Goal: Communication & Community: Answer question/provide support

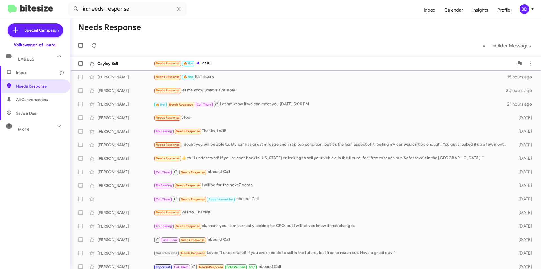
click at [207, 64] on div "Needs Response 🔥 Hot 2210" at bounding box center [334, 63] width 360 height 6
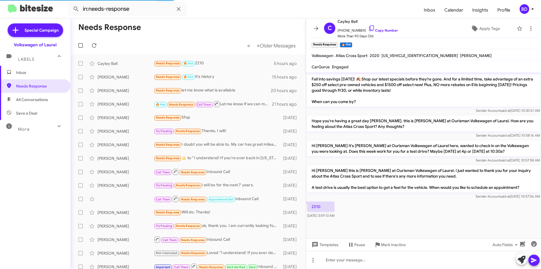
scroll to position [748, 0]
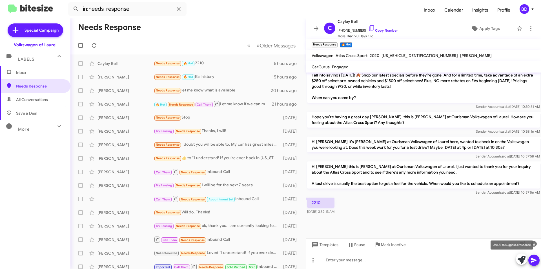
click at [522, 259] on icon at bounding box center [522, 259] width 8 height 8
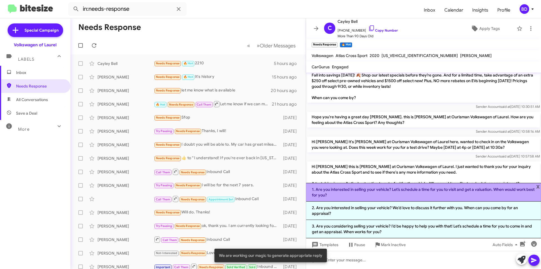
click at [384, 193] on li "1. Are you interested in selling your vehicle? Let’s schedule a time for you to…" at bounding box center [423, 192] width 235 height 19
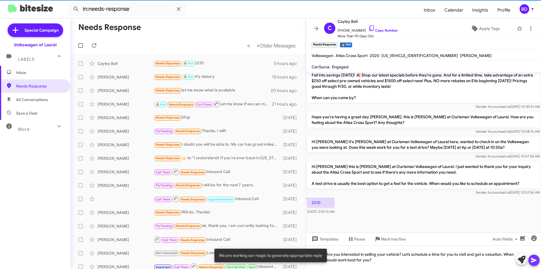
click at [531, 260] on icon at bounding box center [534, 260] width 7 height 7
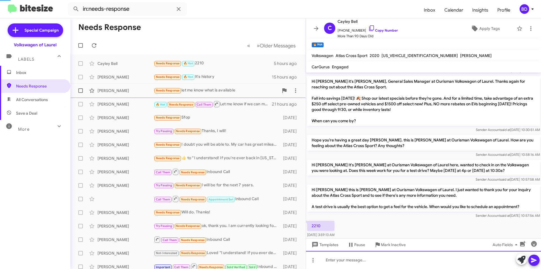
scroll to position [0, 0]
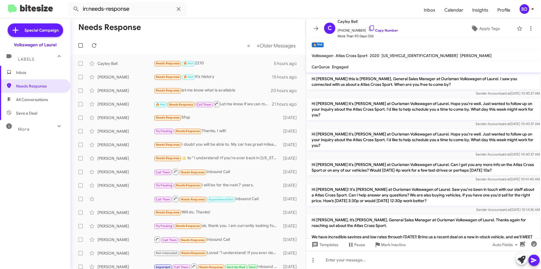
click at [41, 98] on span "All Conversations" at bounding box center [32, 100] width 32 height 6
type input "in:all-conversations"
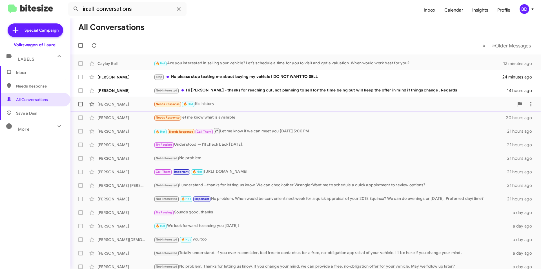
click at [222, 103] on div "Needs Response 🔥 Hot It's history" at bounding box center [334, 104] width 360 height 6
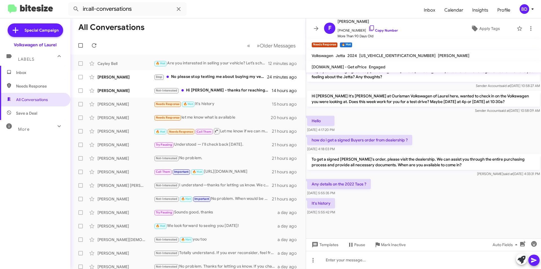
scroll to position [505, 0]
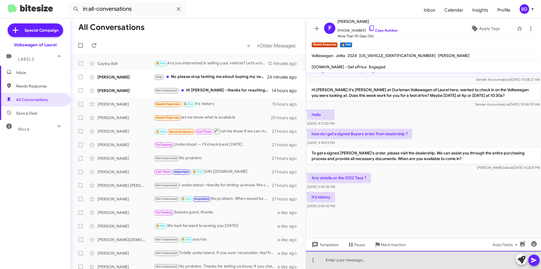
click at [344, 260] on div at bounding box center [423, 260] width 235 height 18
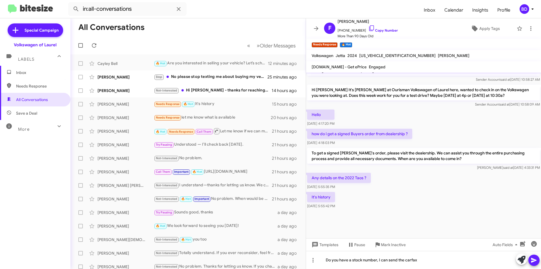
click at [531, 260] on icon at bounding box center [533, 260] width 5 height 5
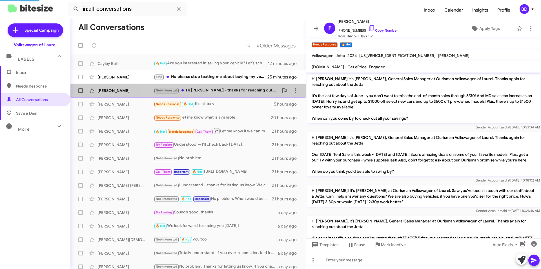
click at [231, 93] on div "Not-Interested Hi Hung Khuu - thanks for reaching out, not planning to sell for…" at bounding box center [216, 90] width 125 height 6
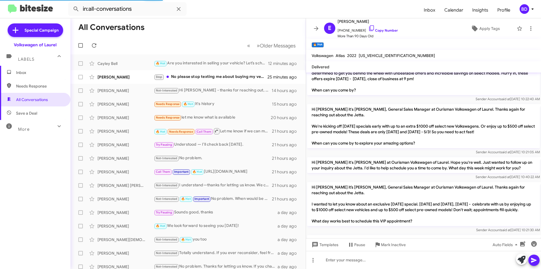
scroll to position [118, 0]
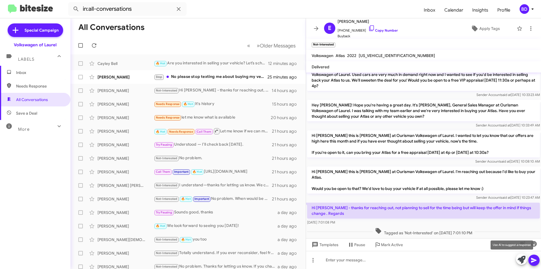
click at [525, 258] on icon at bounding box center [522, 259] width 8 height 8
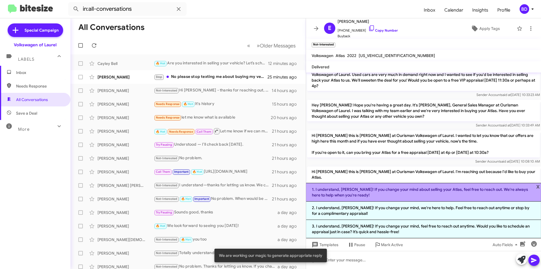
click at [405, 191] on li "1. I understand, Evgenij! If you change your mind about selling your Atlas, fee…" at bounding box center [423, 192] width 235 height 19
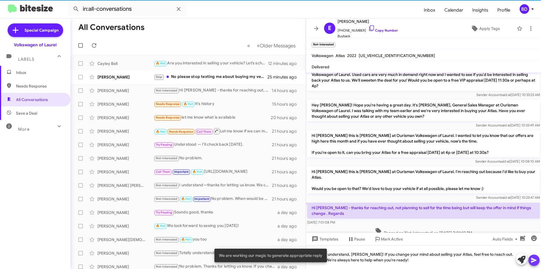
click at [531, 260] on icon at bounding box center [533, 260] width 5 height 5
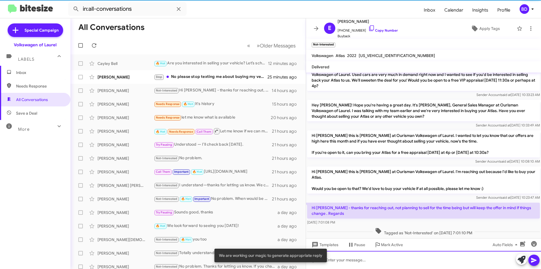
scroll to position [0, 0]
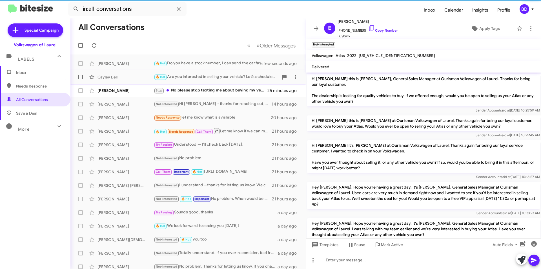
click at [209, 77] on div "🔥 Hot Are you interested in selling your vehicle? Let’s schedule a time for you…" at bounding box center [216, 77] width 125 height 6
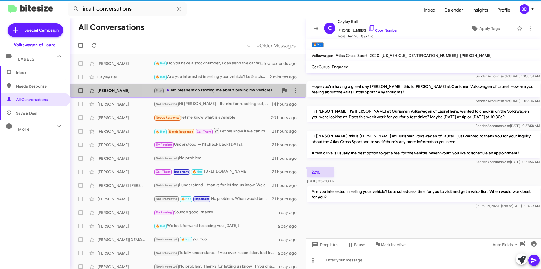
click at [211, 92] on div "Stop No please stop texting me about buying my vehicle I DO NOT WANT TO SELL" at bounding box center [216, 90] width 125 height 6
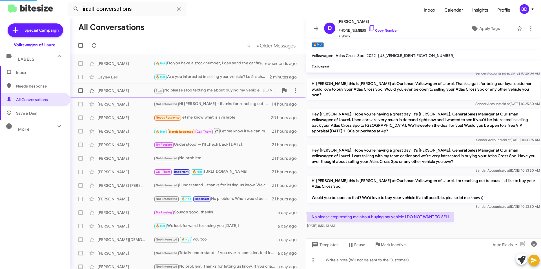
scroll to position [31, 0]
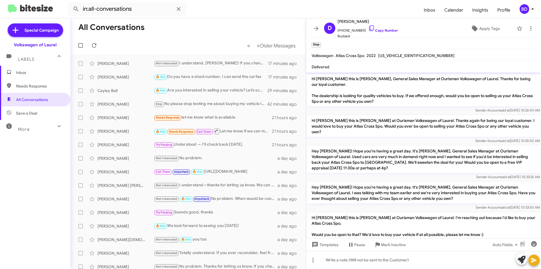
scroll to position [20, 0]
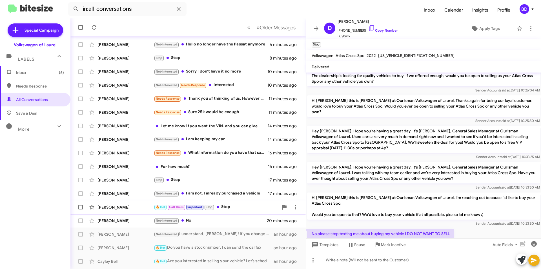
scroll to position [59, 0]
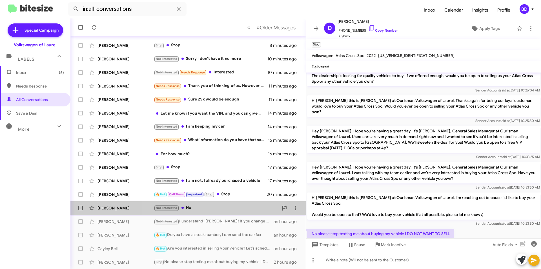
click at [203, 207] on div "Not-Interested No" at bounding box center [216, 207] width 125 height 6
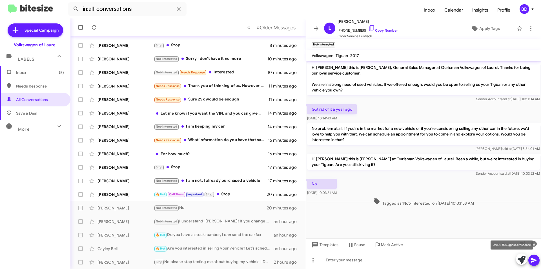
click at [523, 258] on icon at bounding box center [522, 259] width 8 height 8
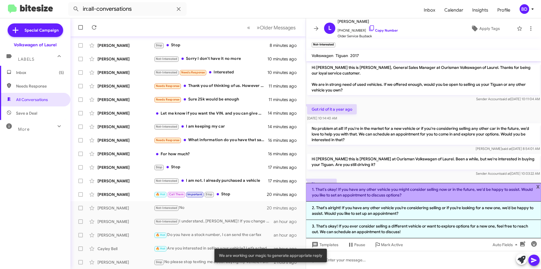
click at [414, 193] on li "1. That's okay! If you have any other vehicle you might consider selling now or…" at bounding box center [423, 192] width 235 height 19
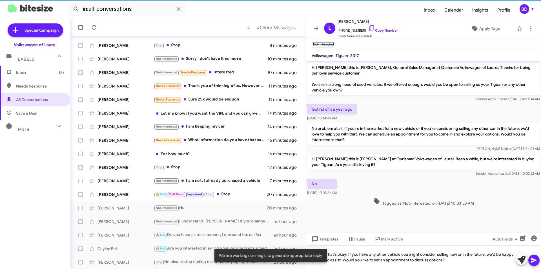
click at [532, 260] on icon at bounding box center [534, 260] width 7 height 7
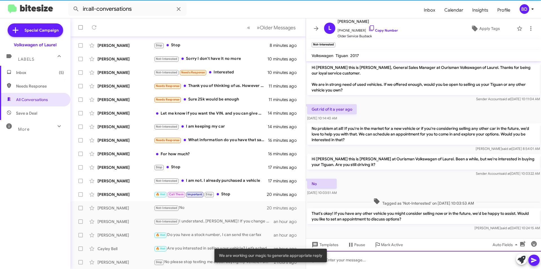
scroll to position [4, 0]
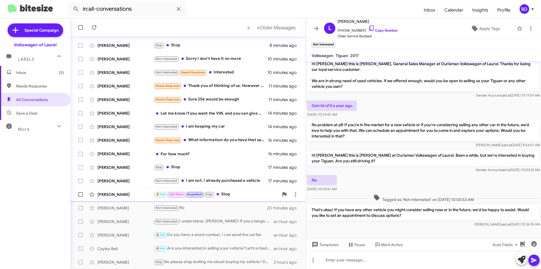
click at [235, 195] on div "🔥 Hot Call Them Important Stop Stop" at bounding box center [216, 194] width 125 height 6
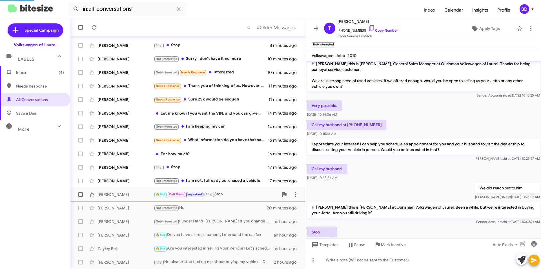
scroll to position [22, 0]
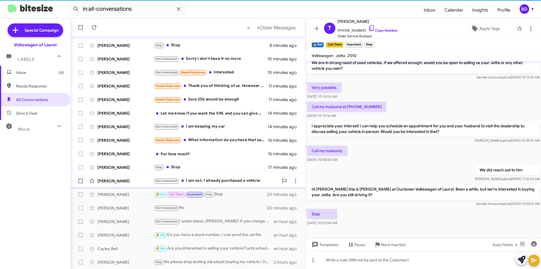
click at [233, 183] on div "Not-Interested I am not. I already purchased a vehicle" at bounding box center [216, 180] width 125 height 6
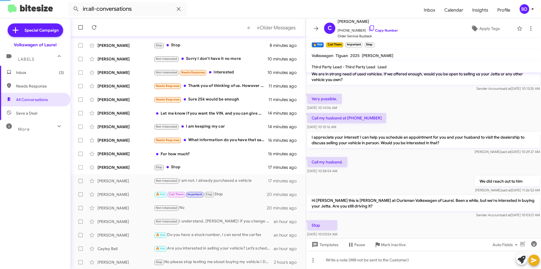
scroll to position [126, 0]
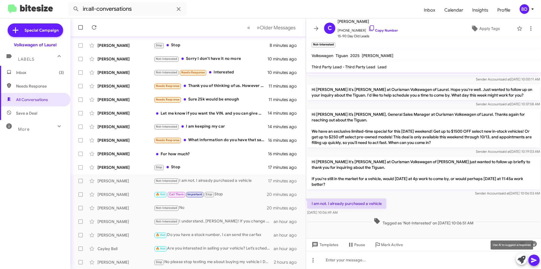
click at [522, 259] on icon at bounding box center [522, 259] width 8 height 8
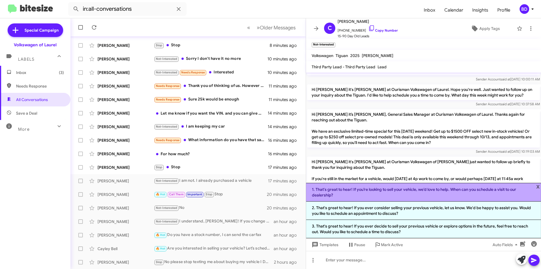
click at [512, 191] on li "1. That's great to hear! If you’re looking to sell your vehicle, we’d love to h…" at bounding box center [423, 192] width 235 height 19
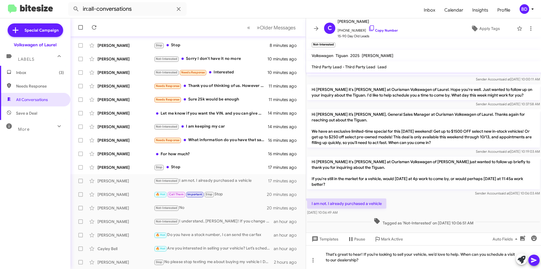
click at [533, 261] on icon at bounding box center [533, 260] width 5 height 5
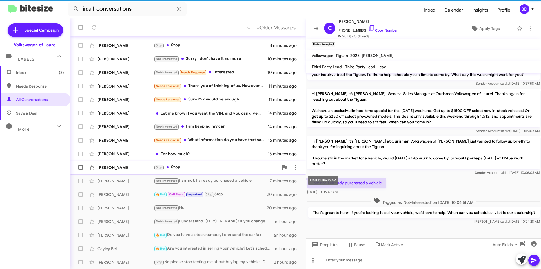
scroll to position [152, 0]
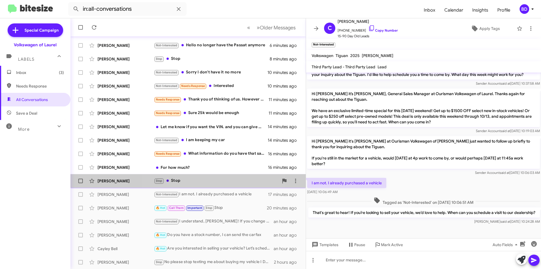
click at [210, 180] on div "Stop Stop" at bounding box center [216, 180] width 125 height 6
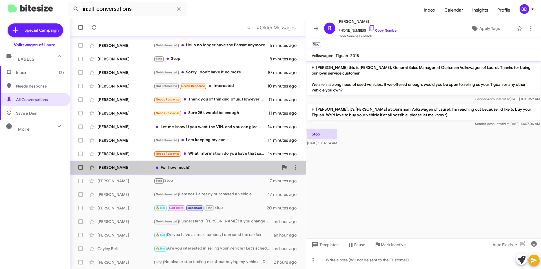
click at [211, 170] on div "Britney Chamberlain For how much? 16 minutes ago" at bounding box center [188, 167] width 226 height 11
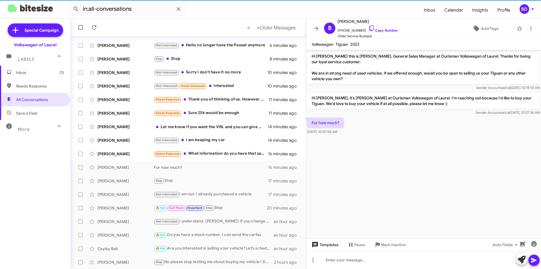
click at [330, 243] on span "Templates" at bounding box center [325, 244] width 28 height 10
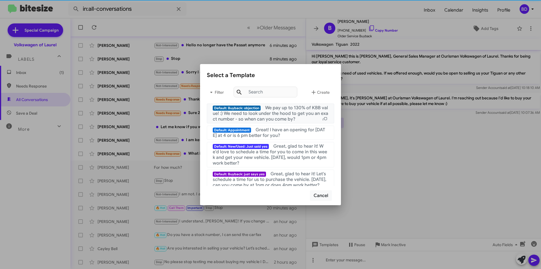
click at [292, 117] on span "We pay up to 130% of KBB value! :) We need to look under the hood to get you an…" at bounding box center [271, 113] width 116 height 17
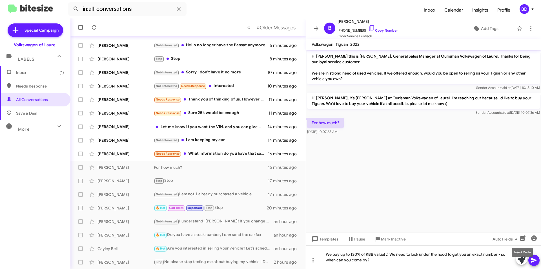
click at [536, 258] on mat-tooltip-component "Insert Media" at bounding box center [522, 252] width 29 height 17
click at [533, 259] on icon at bounding box center [533, 260] width 5 height 5
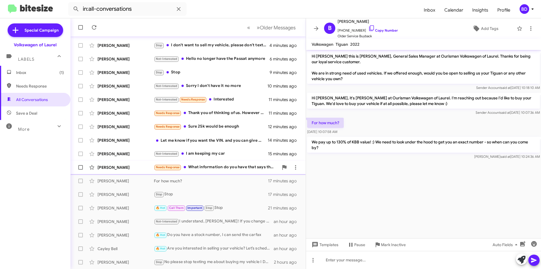
click at [221, 170] on div "Needs Response What information do you have that says that I have a Golf GTI?" at bounding box center [216, 167] width 125 height 6
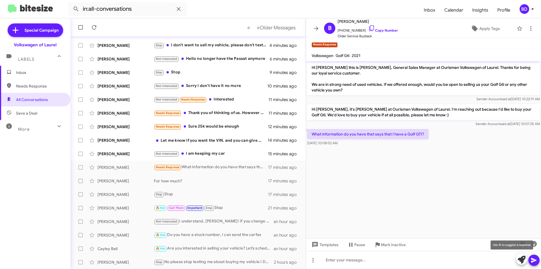
click at [522, 259] on icon at bounding box center [522, 259] width 8 height 8
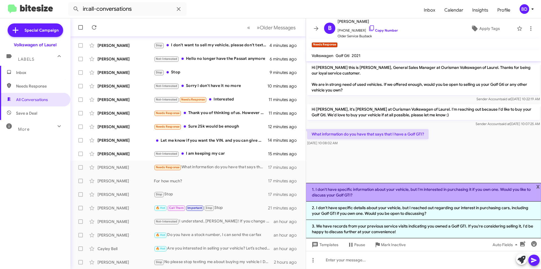
click at [425, 193] on li "1. I don't have specific information about your vehicle, but I'm interested in …" at bounding box center [423, 192] width 235 height 19
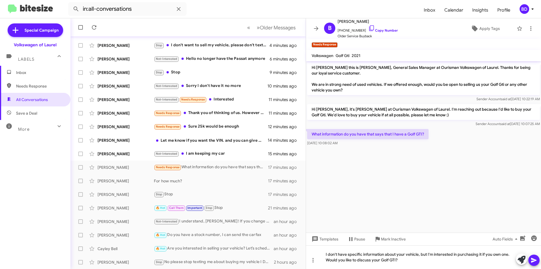
click at [533, 263] on icon at bounding box center [534, 260] width 7 height 7
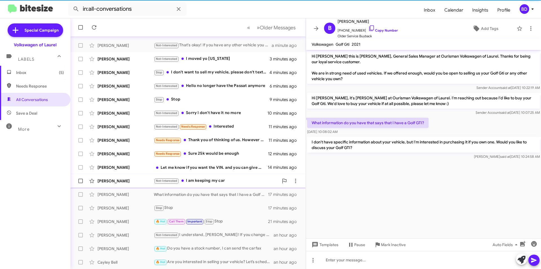
click at [203, 179] on div "Not-Interested I am keeping my car" at bounding box center [216, 180] width 125 height 6
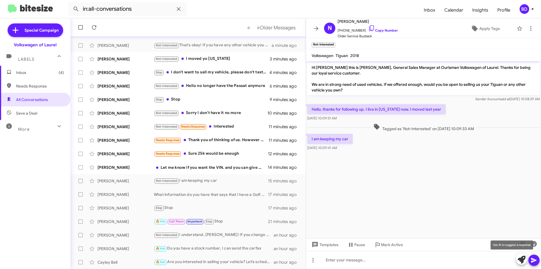
click at [521, 258] on icon at bounding box center [522, 259] width 8 height 8
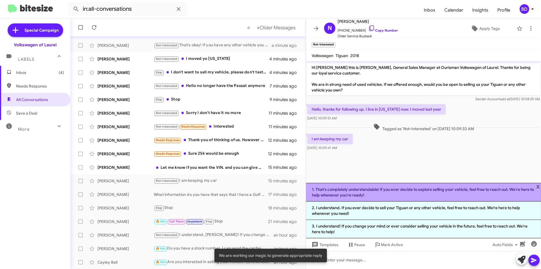
click at [401, 191] on li "1. That's completely understandable! If you ever decide to explore selling your…" at bounding box center [423, 192] width 235 height 19
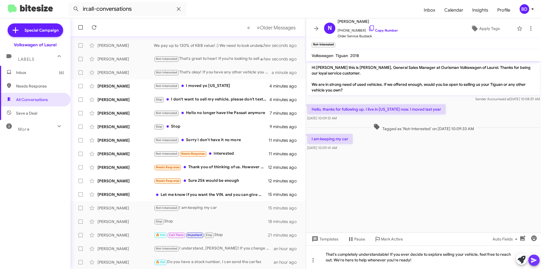
click at [533, 257] on icon at bounding box center [534, 260] width 7 height 7
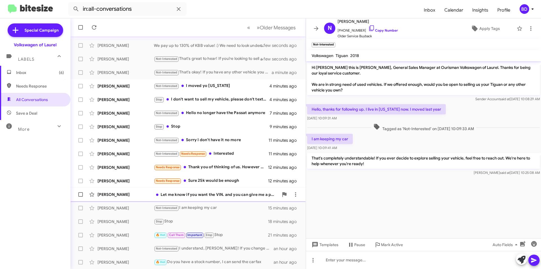
click at [223, 195] on div "Let me know if you want the VIN. and you can give me a price." at bounding box center [216, 194] width 125 height 6
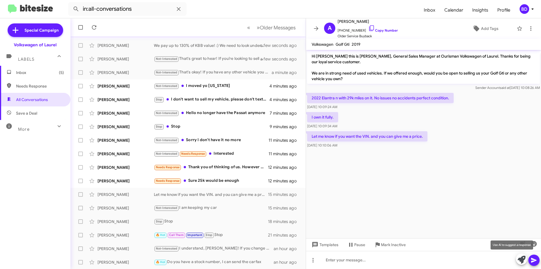
click at [527, 260] on button at bounding box center [521, 258] width 11 height 11
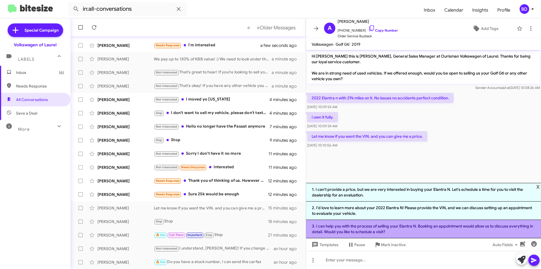
click at [391, 228] on li "3. I can help you with the process of selling your Elantra N. Booking an appoin…" at bounding box center [423, 229] width 235 height 18
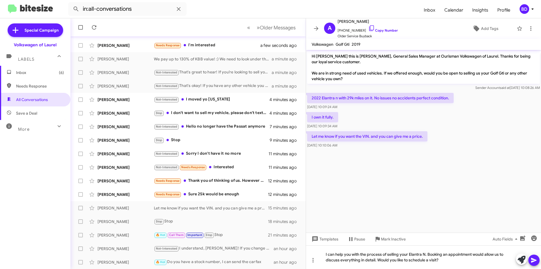
click at [533, 261] on icon at bounding box center [533, 260] width 5 height 5
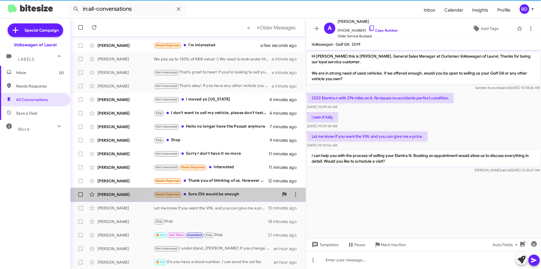
click at [228, 195] on div "Needs Response Sure 25k would be enough" at bounding box center [216, 194] width 125 height 6
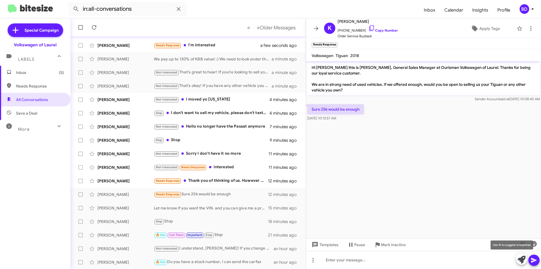
click at [522, 260] on icon at bounding box center [522, 259] width 8 height 8
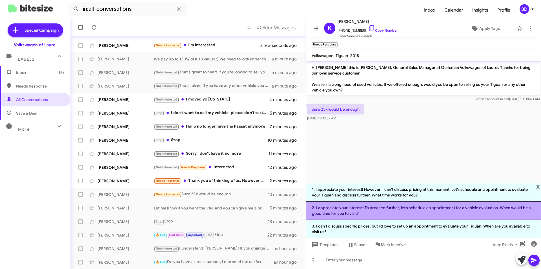
click at [361, 209] on li "2. I appreciate your interest! To proceed further, let’s schedule an appointmen…" at bounding box center [423, 210] width 235 height 18
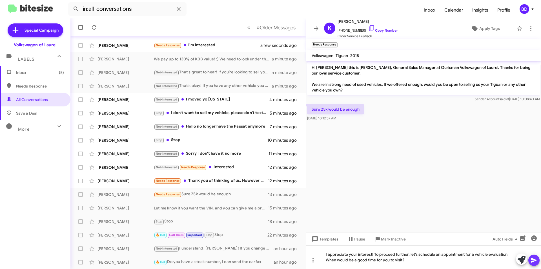
click at [534, 259] on icon at bounding box center [533, 260] width 5 height 5
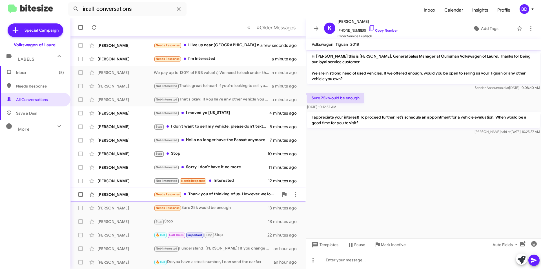
click at [215, 194] on div "Needs Response Thank you of thinking of us. However we love our vehicle and not…" at bounding box center [216, 194] width 125 height 6
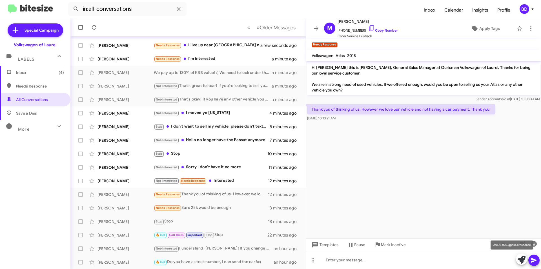
click at [520, 260] on icon at bounding box center [522, 259] width 8 height 8
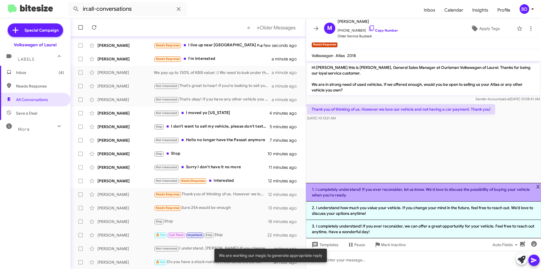
click at [384, 187] on li "1. I completely understand! If you ever reconsider, let us know. We'd love to d…" at bounding box center [423, 192] width 235 height 19
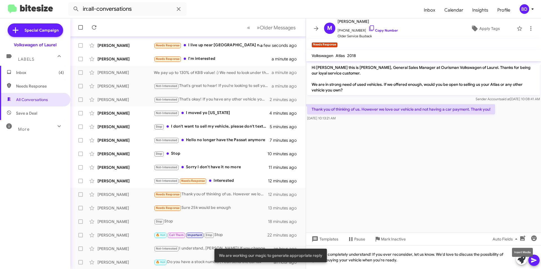
click at [533, 257] on mat-tooltip-component "Insert Media" at bounding box center [522, 252] width 29 height 17
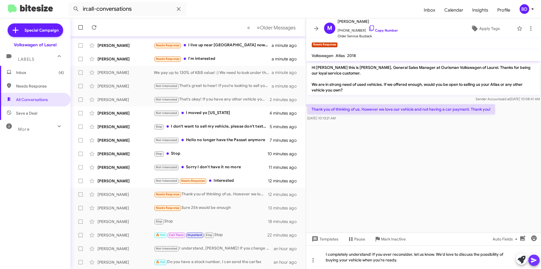
click at [535, 258] on icon at bounding box center [534, 260] width 7 height 7
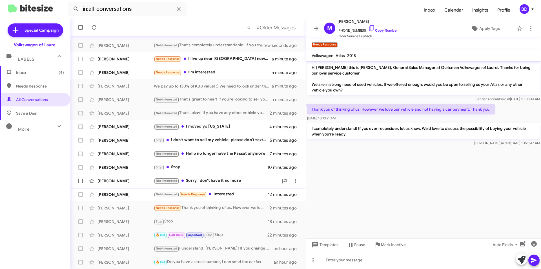
click at [233, 180] on div "Not-Interested Sorry I don't have it no more" at bounding box center [216, 180] width 125 height 6
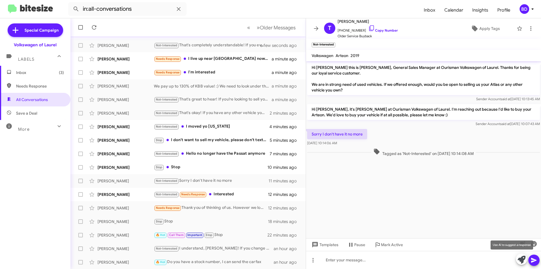
click at [519, 257] on icon at bounding box center [522, 259] width 8 height 8
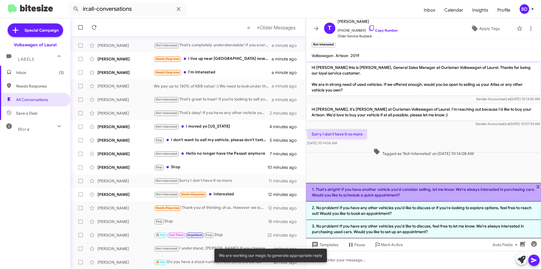
click at [369, 192] on li "1. That's alright! If you have another vehicle you'd consider selling, let me k…" at bounding box center [423, 192] width 235 height 19
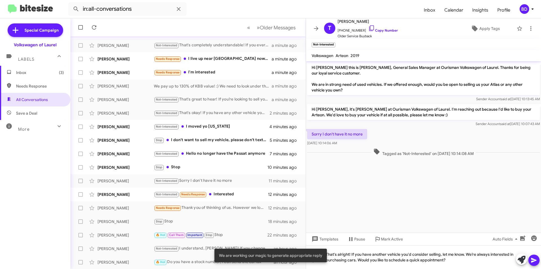
click at [539, 259] on button at bounding box center [534, 259] width 11 height 11
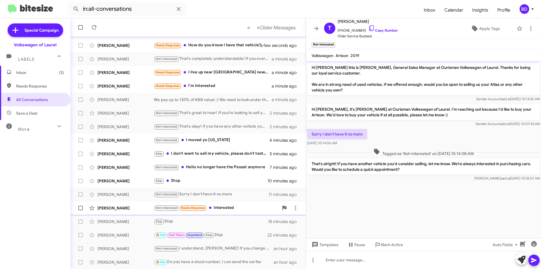
click at [228, 211] on div "Not-Interested Needs Response Interested" at bounding box center [216, 207] width 125 height 6
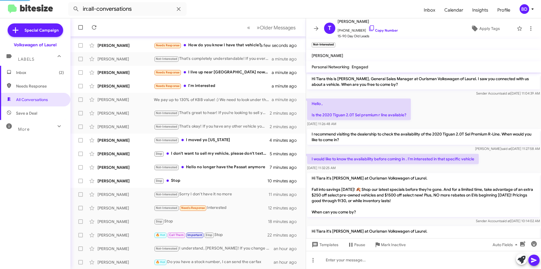
scroll to position [202, 0]
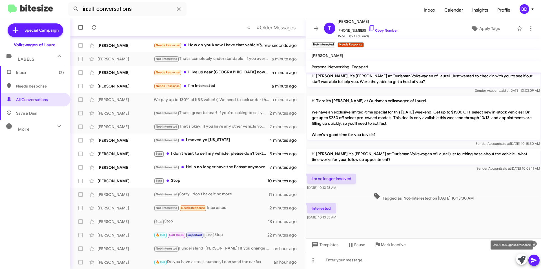
click at [522, 258] on icon at bounding box center [522, 259] width 8 height 8
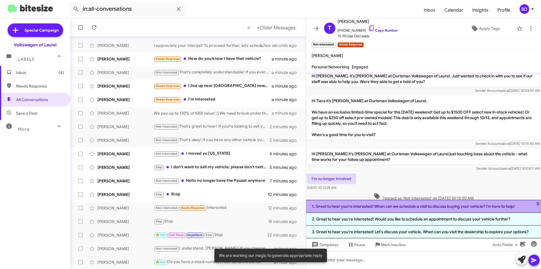
click at [422, 206] on li "1. Great to hear you're interested! When can we schedule a visit to discuss buy…" at bounding box center [423, 206] width 235 height 13
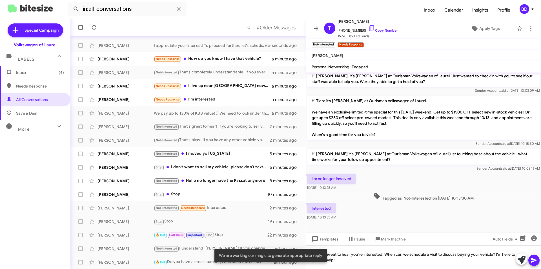
click at [533, 262] on icon at bounding box center [534, 260] width 7 height 7
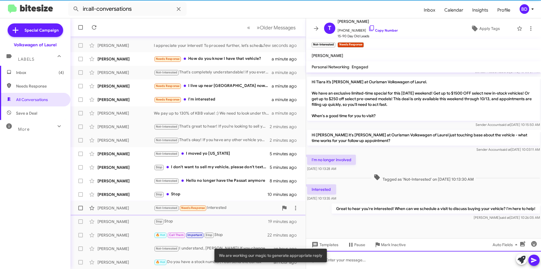
scroll to position [223, 0]
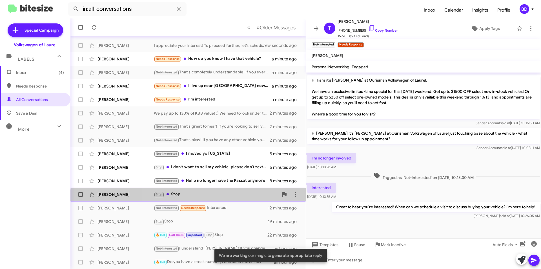
click at [192, 198] on div "John Crabtree Stop Stop 10 minutes ago" at bounding box center [188, 194] width 226 height 11
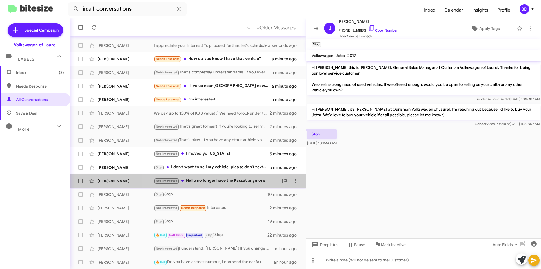
click at [209, 182] on div "Not-Interested Hello no longer have the Passat anymore" at bounding box center [216, 180] width 125 height 6
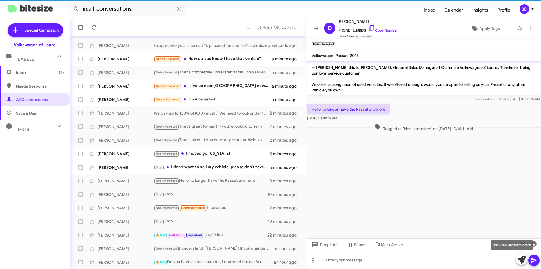
click at [523, 259] on icon at bounding box center [522, 259] width 8 height 8
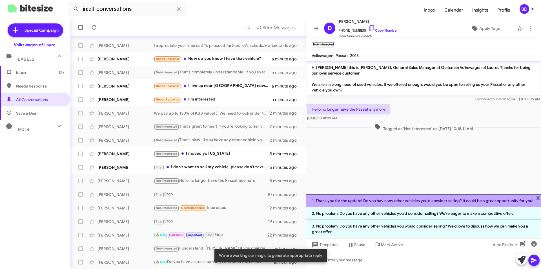
click at [420, 202] on li "1. Thank you for the update! Do you have any other vehicles you’d consider sell…" at bounding box center [423, 200] width 235 height 13
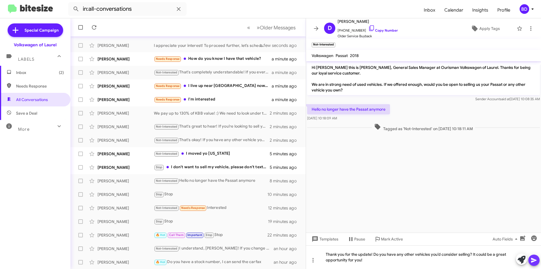
click at [537, 262] on icon at bounding box center [534, 260] width 7 height 7
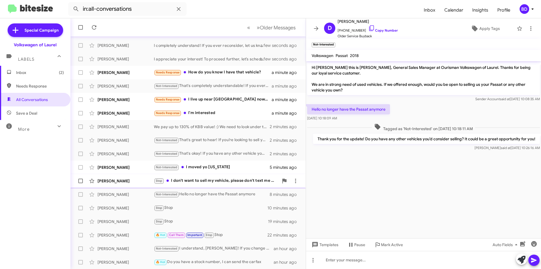
click at [221, 180] on div "Stop I don't want to sell my vehicle, please don't text me anymore. Thank you." at bounding box center [216, 180] width 125 height 6
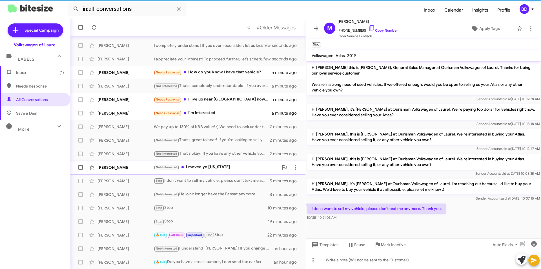
click at [206, 169] on div "Not-Interested I moved yo south Carolina" at bounding box center [216, 167] width 125 height 6
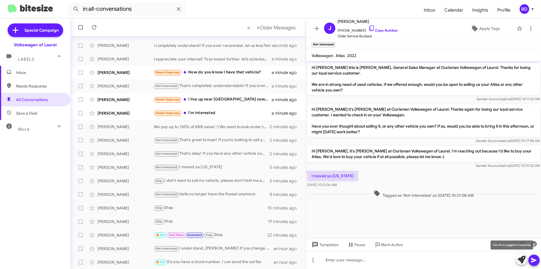
click at [522, 258] on icon at bounding box center [522, 259] width 8 height 8
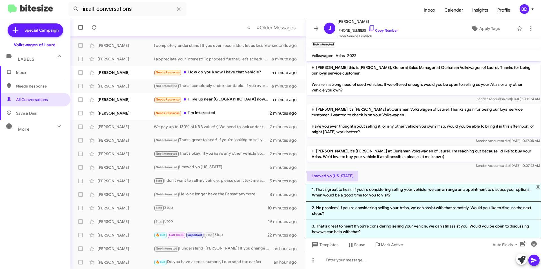
click at [376, 209] on li "2. No problem! If you're considering selling your Atlas, we can assist with tha…" at bounding box center [423, 210] width 235 height 18
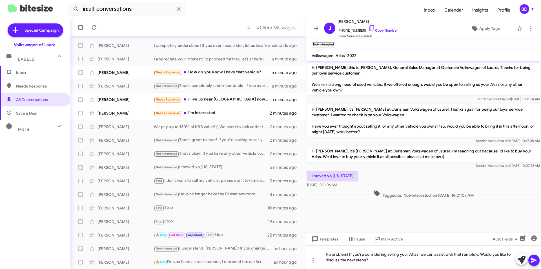
click at [534, 260] on icon at bounding box center [533, 260] width 5 height 5
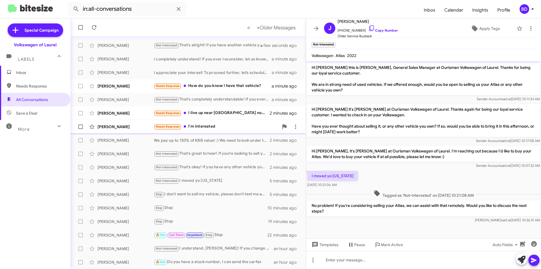
click at [207, 127] on div "Needs Response I'm interested" at bounding box center [216, 126] width 125 height 6
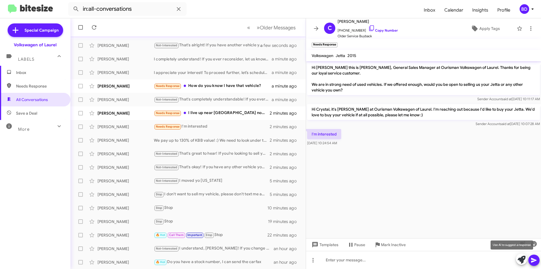
click at [524, 262] on icon at bounding box center [522, 259] width 8 height 8
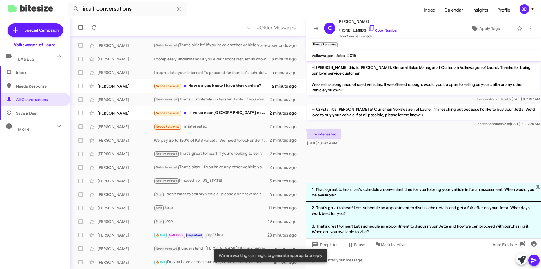
drag, startPoint x: 373, startPoint y: 191, endPoint x: 379, endPoint y: 191, distance: 6.5
click at [373, 191] on li "1. That's great to hear! Let's schedule a convenient time for you to bring your…" at bounding box center [423, 192] width 235 height 19
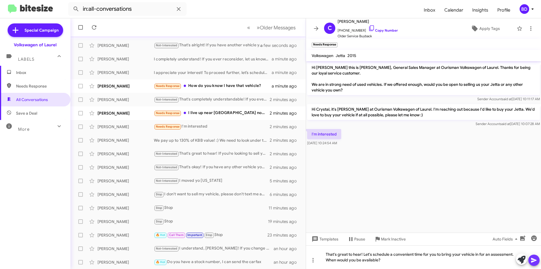
click at [533, 261] on icon at bounding box center [533, 260] width 5 height 5
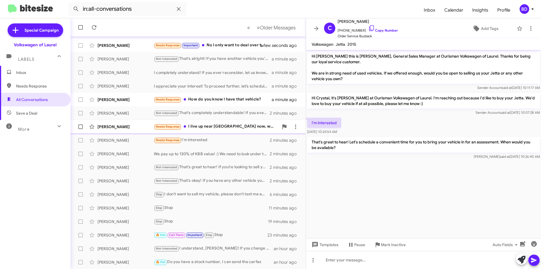
click at [233, 126] on div "Needs Response I live up near Philadelphia now, would it be worth it to bring m…" at bounding box center [216, 126] width 125 height 6
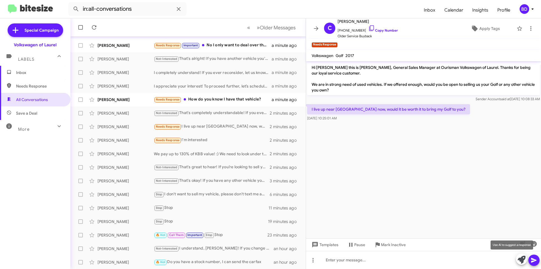
click at [521, 259] on icon at bounding box center [522, 259] width 8 height 8
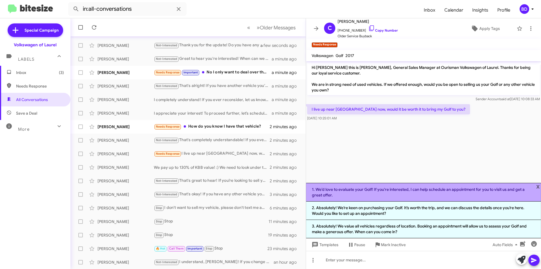
click at [381, 191] on li "1. We’d love to evaluate your Golf! If you're interested, I can help schedule a…" at bounding box center [423, 192] width 235 height 19
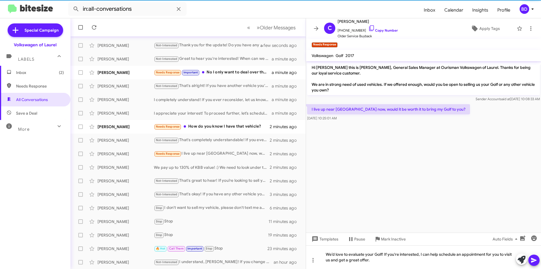
click at [537, 262] on icon at bounding box center [534, 260] width 7 height 7
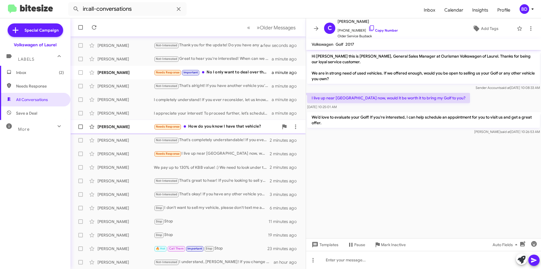
click at [237, 128] on div "Needs Response How do you know I have that vehicle?" at bounding box center [216, 126] width 125 height 6
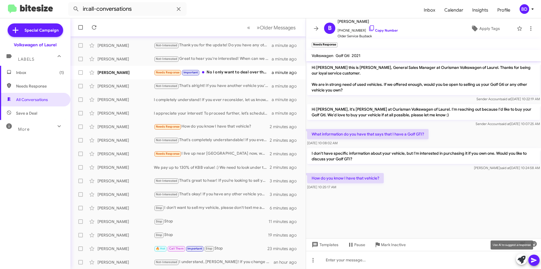
click at [520, 258] on icon at bounding box center [522, 259] width 8 height 8
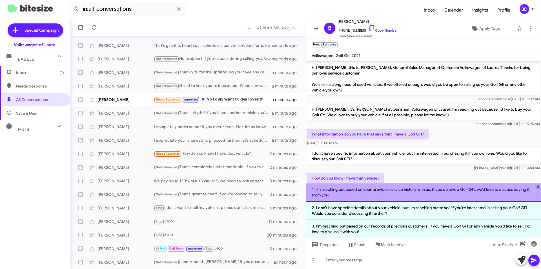
click at [406, 191] on li "1. I’m reaching out based on your previous service history with us. If you do o…" at bounding box center [423, 192] width 235 height 19
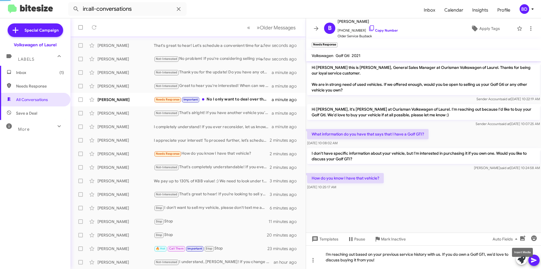
click at [536, 258] on mat-tooltip-component "Insert Media" at bounding box center [522, 252] width 29 height 17
click at [534, 259] on icon at bounding box center [533, 260] width 5 height 5
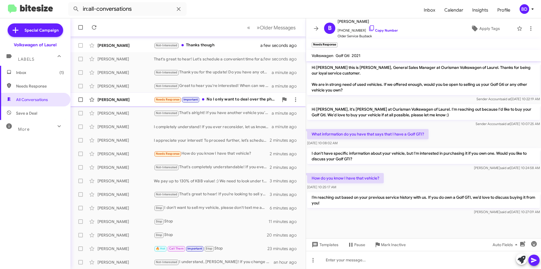
click at [244, 100] on div "Needs Response Important No I only want to deal over the phone. If you can't ap…" at bounding box center [216, 99] width 125 height 6
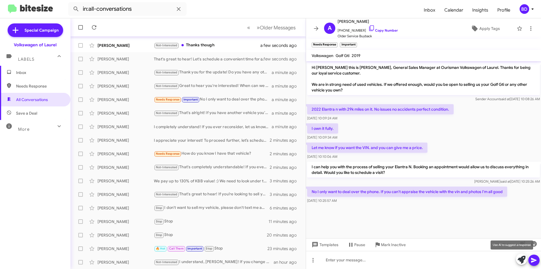
click at [524, 259] on icon at bounding box center [522, 259] width 8 height 8
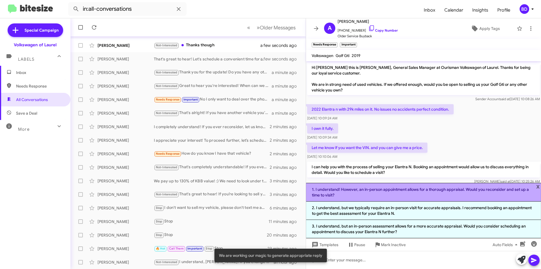
click at [367, 192] on li "1. I understand! However, an in-person appointment allows for a thorough apprai…" at bounding box center [423, 192] width 235 height 19
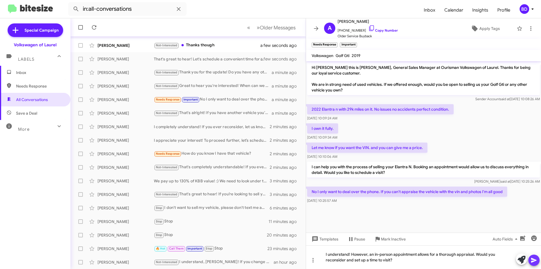
click at [533, 260] on icon at bounding box center [533, 260] width 5 height 5
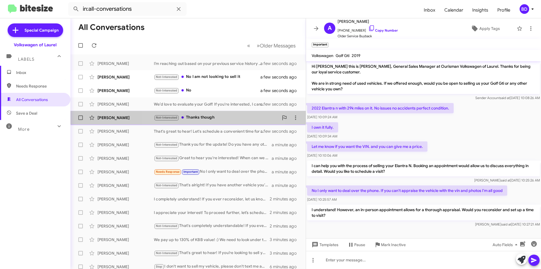
click at [208, 118] on div "Not-Interested Thanks though" at bounding box center [216, 117] width 125 height 6
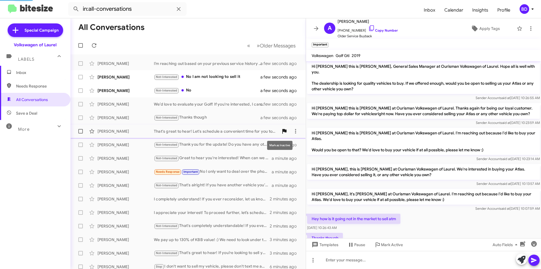
scroll to position [30, 0]
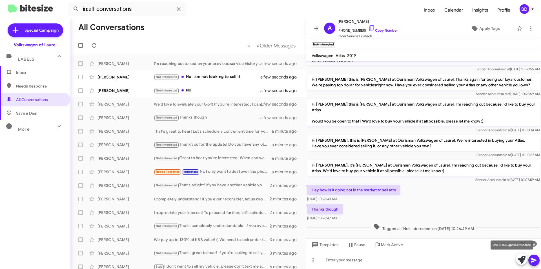
click at [524, 258] on icon at bounding box center [522, 259] width 8 height 8
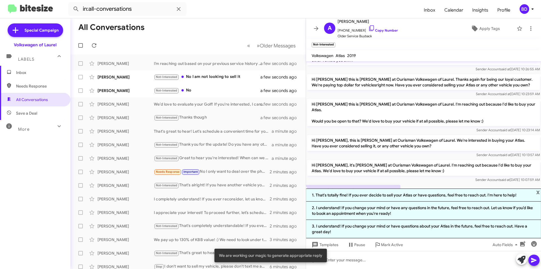
drag, startPoint x: 402, startPoint y: 197, endPoint x: 408, endPoint y: 197, distance: 5.9
click at [402, 197] on li "1. That's totally fine! If you ever decide to sell your Atlas or have questions…" at bounding box center [423, 194] width 235 height 13
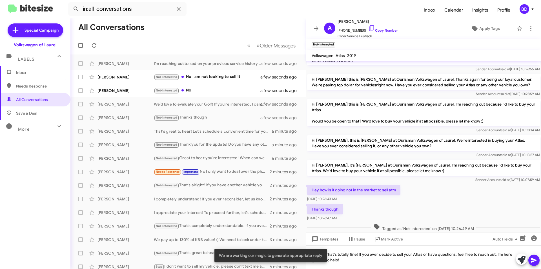
click at [536, 262] on icon at bounding box center [534, 260] width 7 height 7
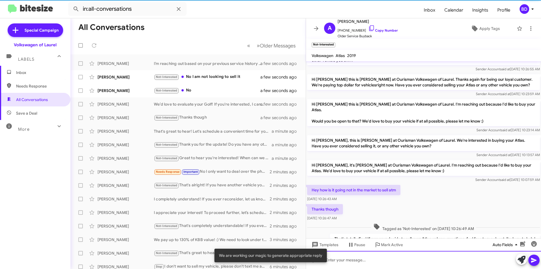
scroll to position [14, 0]
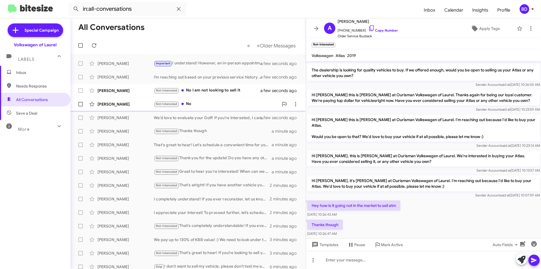
click at [214, 103] on div "Not-Interested No" at bounding box center [216, 104] width 125 height 6
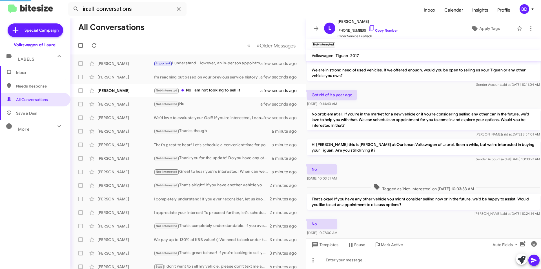
scroll to position [24, 0]
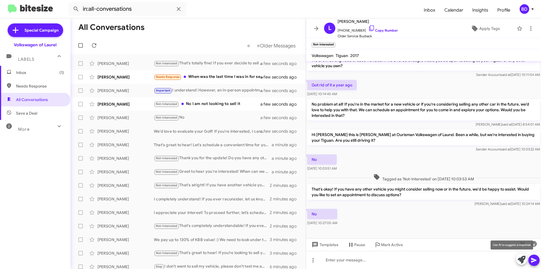
click at [522, 258] on icon at bounding box center [522, 259] width 8 height 8
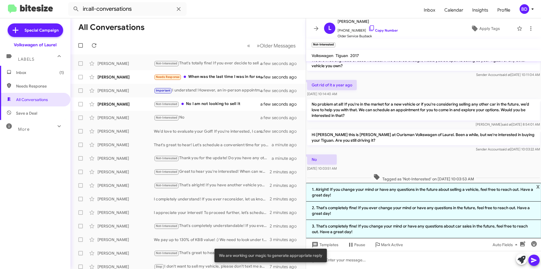
drag, startPoint x: 396, startPoint y: 192, endPoint x: 453, endPoint y: 202, distance: 57.2
click at [396, 192] on li "1. Alright! If you change your mind or have any questions in the future about s…" at bounding box center [423, 192] width 235 height 19
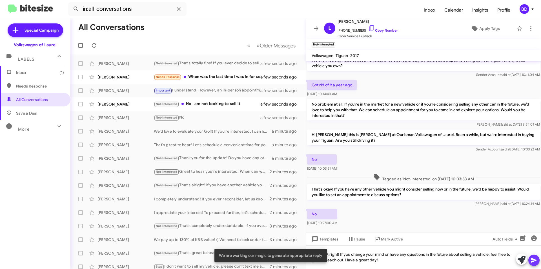
click at [533, 257] on icon at bounding box center [534, 260] width 7 height 7
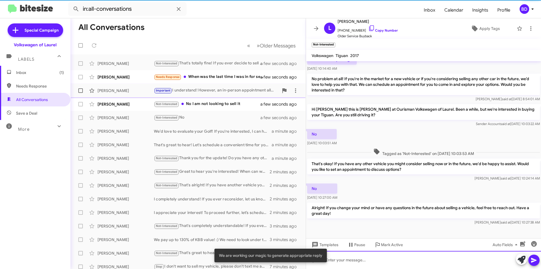
scroll to position [50, 0]
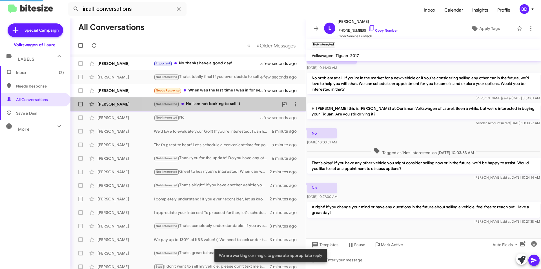
click at [220, 103] on div "Not-Interested No I am not looking to sell it" at bounding box center [216, 104] width 125 height 6
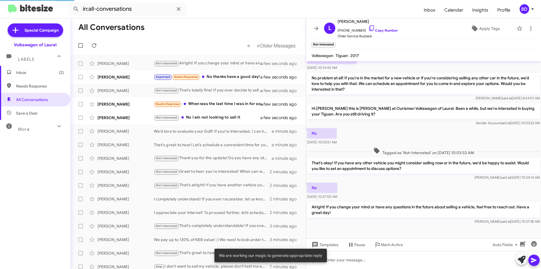
scroll to position [15, 0]
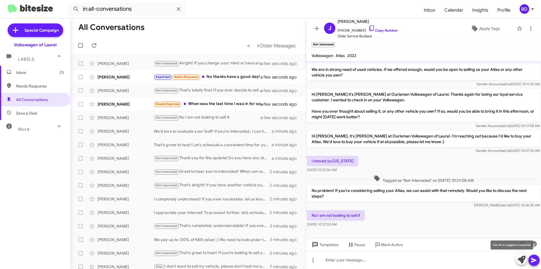
click at [524, 259] on icon at bounding box center [522, 259] width 8 height 8
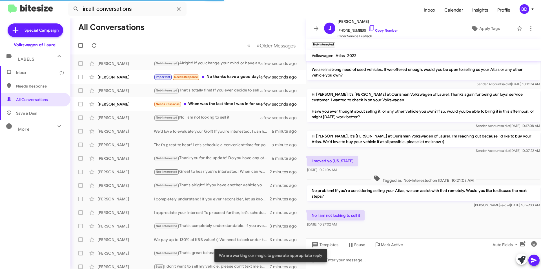
scroll to position [50, 0]
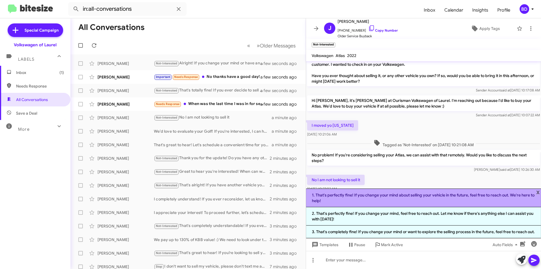
click at [397, 193] on li "1. That's perfectly fine! If you change your mind about selling your vehicle in…" at bounding box center [423, 197] width 235 height 19
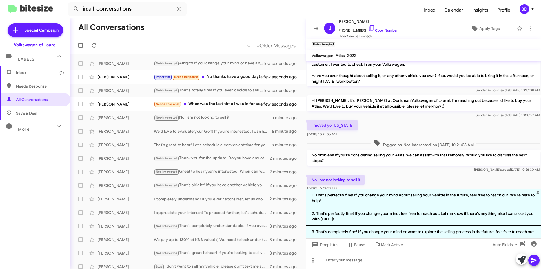
scroll to position [21, 0]
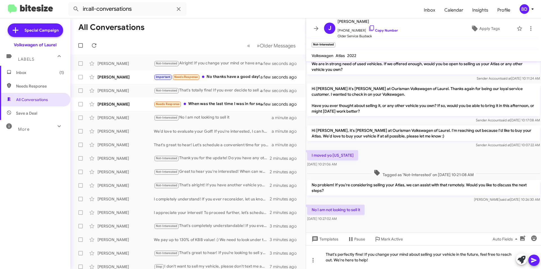
click at [536, 262] on icon at bounding box center [534, 260] width 7 height 7
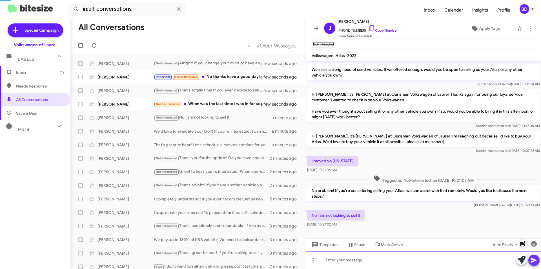
scroll to position [41, 0]
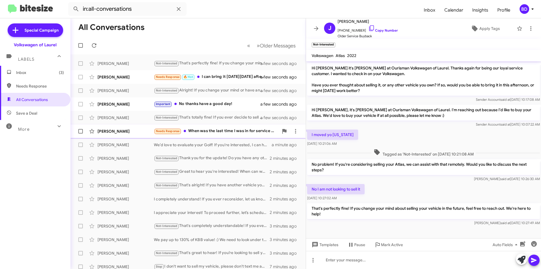
click at [212, 131] on div "Needs Response When was the last time I was in for service with you?" at bounding box center [216, 131] width 125 height 6
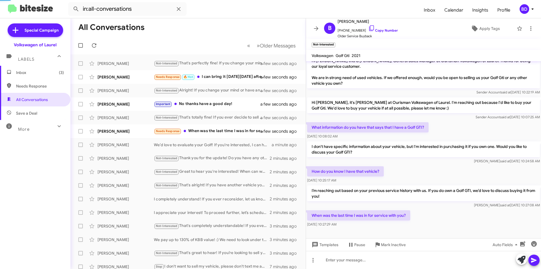
scroll to position [7, 0]
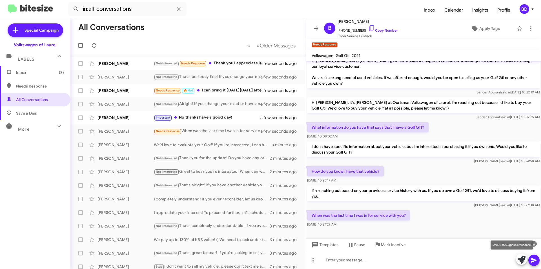
click at [520, 257] on icon at bounding box center [522, 259] width 8 height 8
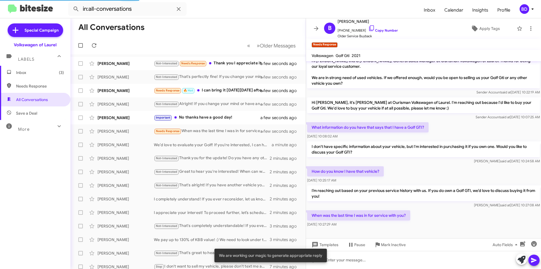
scroll to position [50, 0]
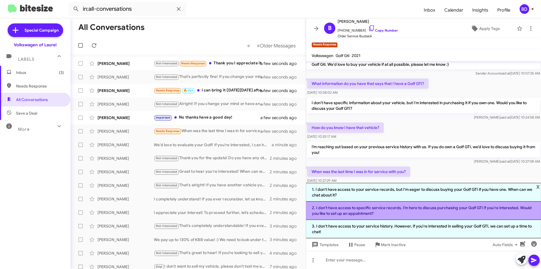
click at [407, 212] on li "2. I don’t have access to specific service records. I’m here to discuss purchas…" at bounding box center [423, 210] width 235 height 18
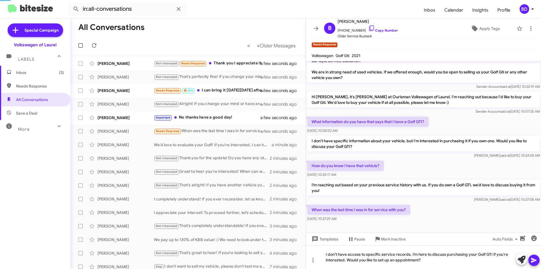
scroll to position [12, 0]
click at [534, 261] on icon at bounding box center [533, 260] width 5 height 5
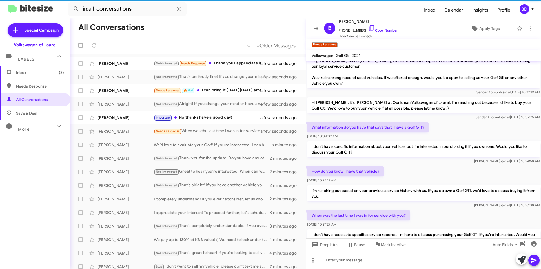
scroll to position [33, 0]
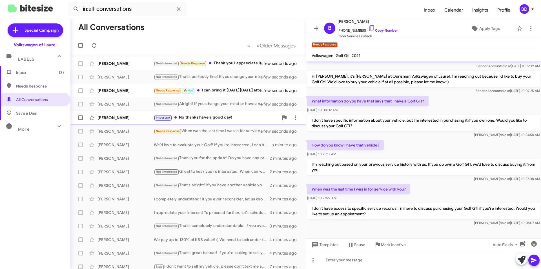
click at [226, 119] on div "Important No thanks have a good day!" at bounding box center [216, 117] width 125 height 6
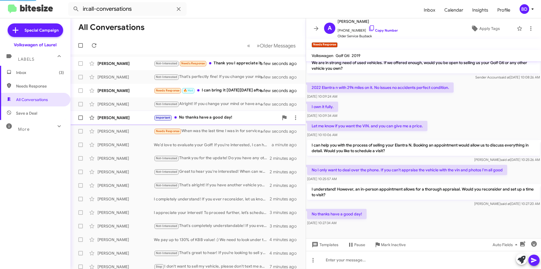
scroll to position [22, 0]
click at [524, 261] on icon at bounding box center [522, 259] width 8 height 8
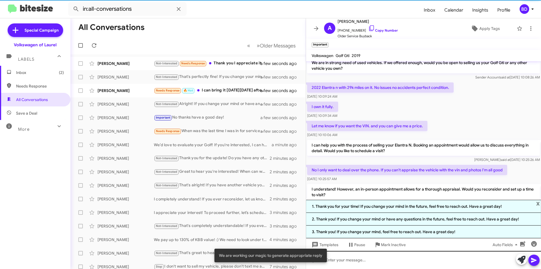
scroll to position [50, 0]
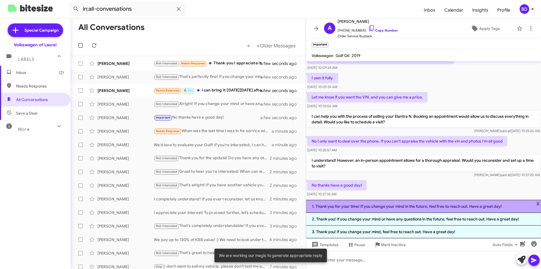
click at [414, 207] on li "1. Thank you for your time! If you change your mind in the future, feel free to…" at bounding box center [423, 206] width 235 height 13
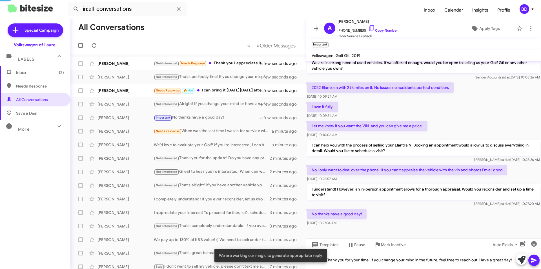
scroll to position [22, 0]
click at [534, 257] on icon at bounding box center [534, 260] width 7 height 7
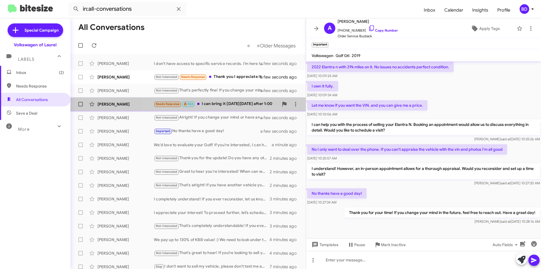
click at [225, 105] on div "Needs Response 🔥 Hot I can bring it on Saturday October 25th after 1:00" at bounding box center [216, 104] width 125 height 6
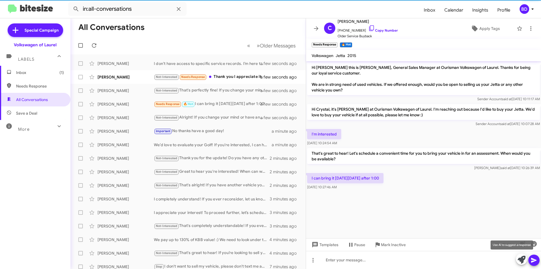
click at [524, 262] on icon at bounding box center [522, 259] width 8 height 8
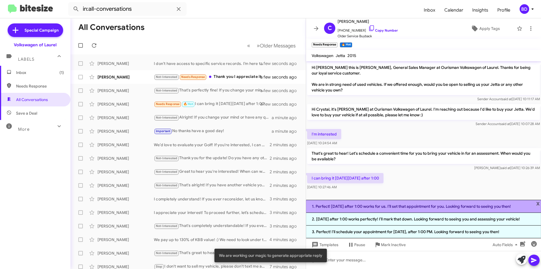
drag, startPoint x: 408, startPoint y: 197, endPoint x: 455, endPoint y: 206, distance: 48.6
click at [408, 200] on li "1. Perfect! Saturday, October 25th after 1:00 works for us. I’ll set that appoi…" at bounding box center [423, 206] width 235 height 13
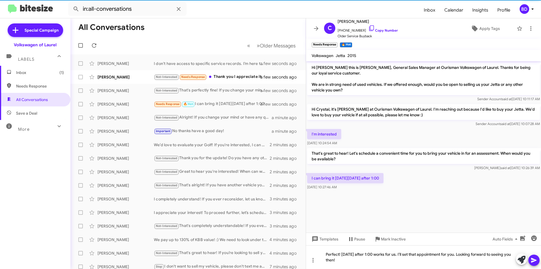
click at [531, 257] on span at bounding box center [534, 259] width 7 height 11
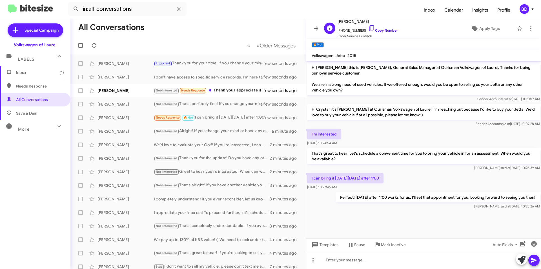
click at [379, 31] on link "Copy Number" at bounding box center [383, 30] width 30 height 4
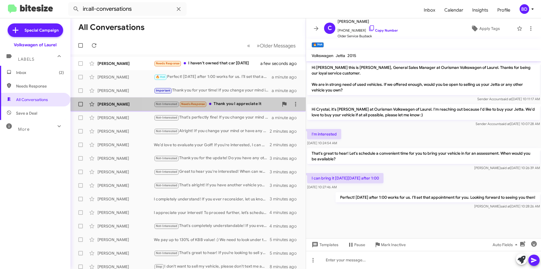
click at [231, 103] on div "Not-Interested Needs Response Thank you I appreciate it" at bounding box center [216, 104] width 125 height 6
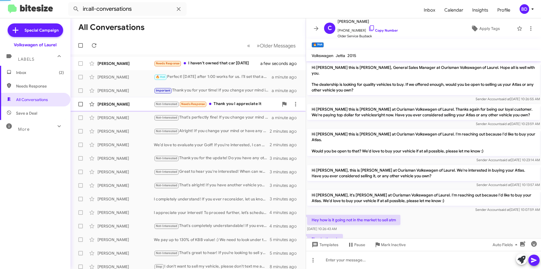
scroll to position [71, 0]
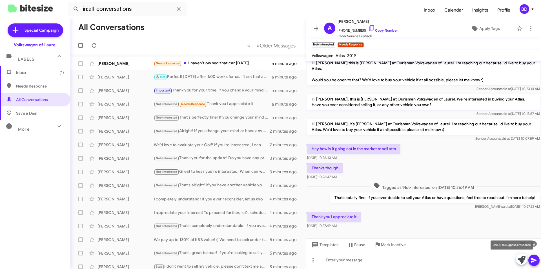
click at [522, 258] on icon at bounding box center [522, 259] width 8 height 8
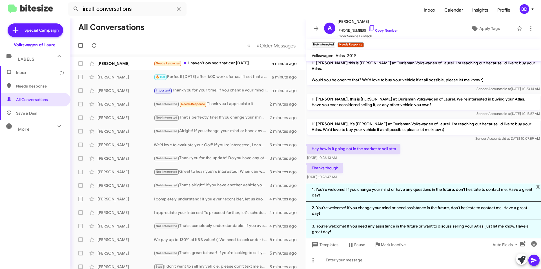
drag, startPoint x: 381, startPoint y: 211, endPoint x: 414, endPoint y: 216, distance: 33.1
click at [382, 211] on li "2. You're welcome! If you change your mind or need assistance in the future, do…" at bounding box center [423, 210] width 235 height 18
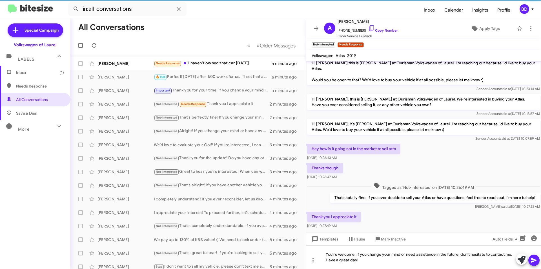
click at [535, 259] on icon at bounding box center [533, 260] width 5 height 5
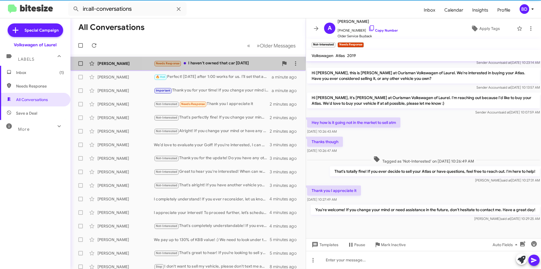
click at [231, 62] on div "Needs Response I haven't owned that car in 3 years" at bounding box center [216, 63] width 125 height 6
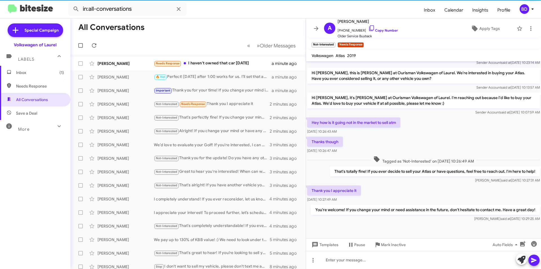
scroll to position [54, 0]
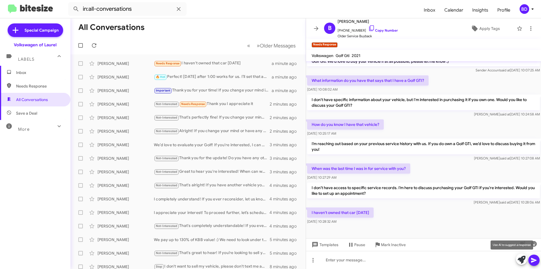
click at [516, 257] on button at bounding box center [521, 258] width 11 height 11
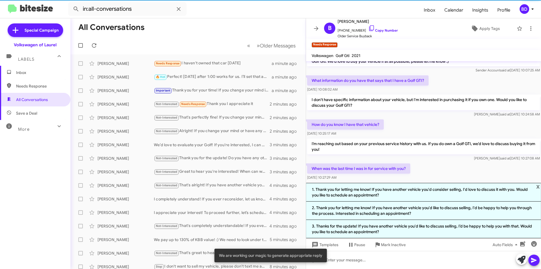
scroll to position [97, 0]
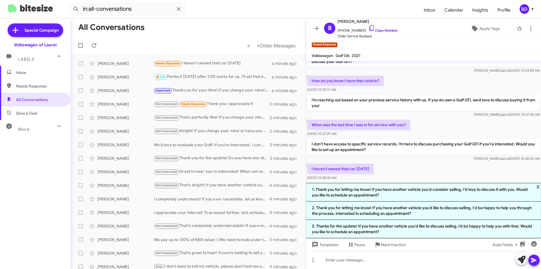
drag, startPoint x: 441, startPoint y: 191, endPoint x: 453, endPoint y: 196, distance: 13.3
click at [441, 191] on li "1. Thank you for letting me know! If you have another vehicle you'd consider se…" at bounding box center [423, 192] width 235 height 19
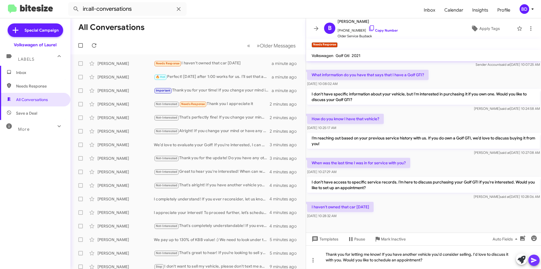
click at [535, 262] on icon at bounding box center [534, 260] width 7 height 7
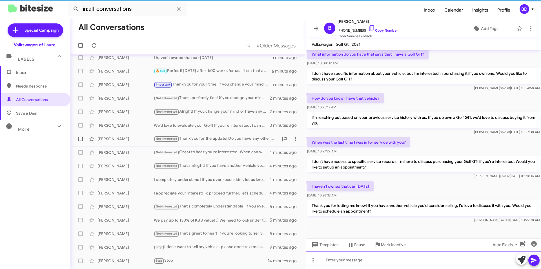
scroll to position [0, 0]
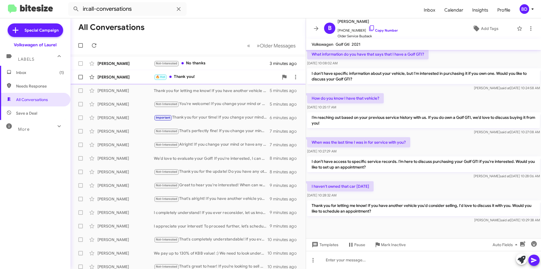
click at [215, 80] on div "🔥 Hot Thank you!" at bounding box center [216, 77] width 125 height 6
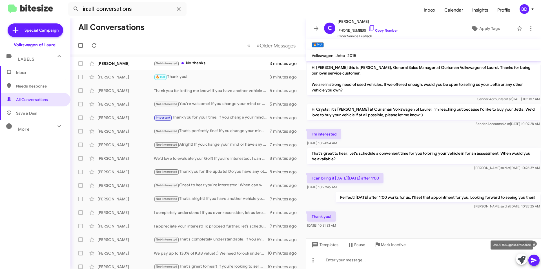
click at [516, 256] on button at bounding box center [521, 258] width 11 height 11
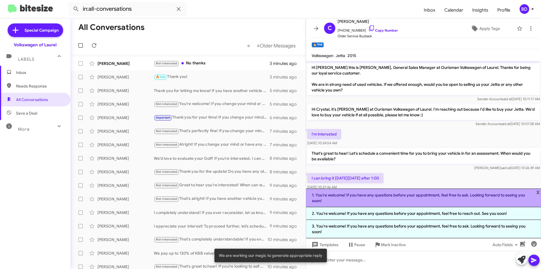
click at [412, 197] on li "1. You're welcome! If you have any questions before your appointment, feel free…" at bounding box center [423, 197] width 235 height 19
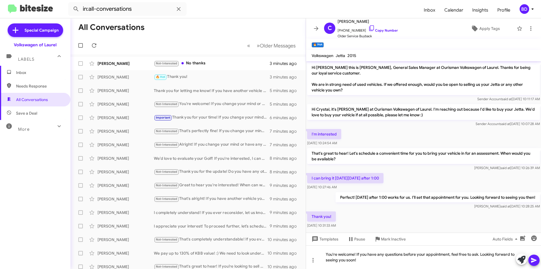
click at [535, 258] on icon at bounding box center [534, 260] width 7 height 7
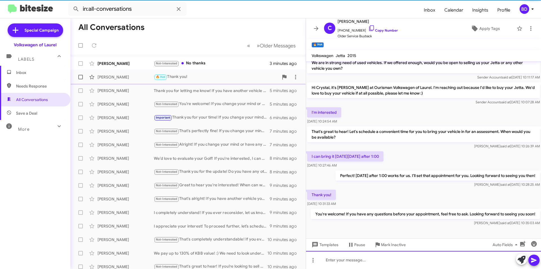
scroll to position [33, 0]
click at [206, 63] on div "Not-Interested No thanks" at bounding box center [216, 63] width 125 height 6
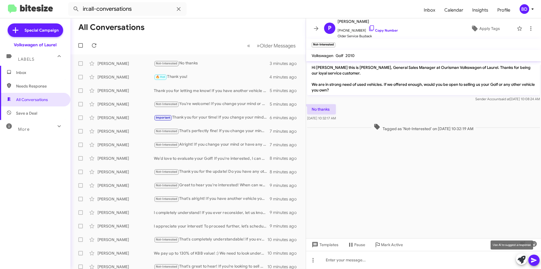
click at [522, 257] on icon at bounding box center [522, 259] width 8 height 8
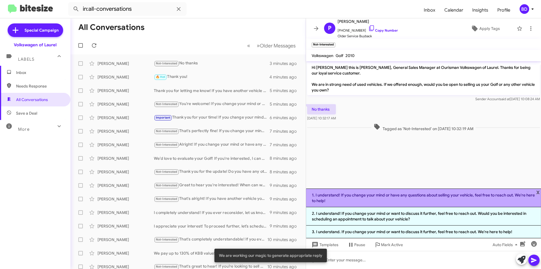
click at [398, 198] on li "1. I understand! If you change your mind or have any questions about selling yo…" at bounding box center [423, 197] width 235 height 19
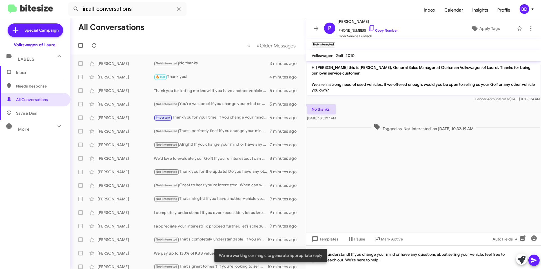
click at [537, 261] on icon at bounding box center [534, 260] width 7 height 7
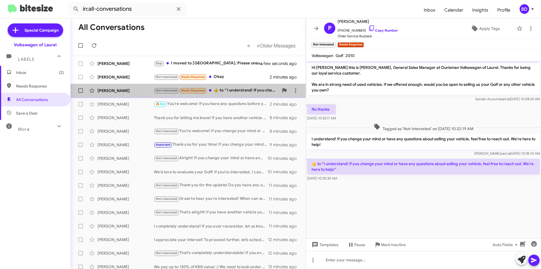
click at [249, 93] on div "Not-Interested Needs Response ​👍​ to “ I understand! If you change your mind or…" at bounding box center [216, 90] width 125 height 6
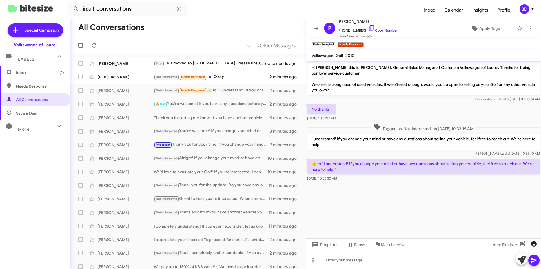
click at [537, 244] on icon "button" at bounding box center [534, 243] width 7 height 7
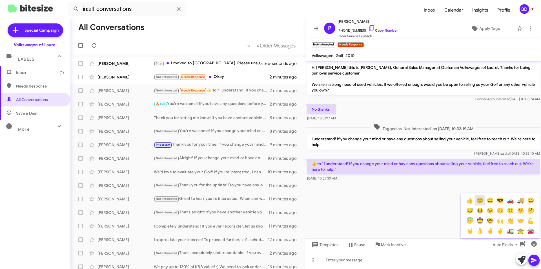
click at [481, 202] on button "🙂" at bounding box center [480, 200] width 10 height 10
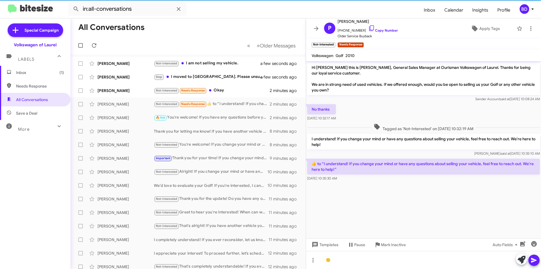
click at [536, 259] on icon at bounding box center [534, 260] width 7 height 7
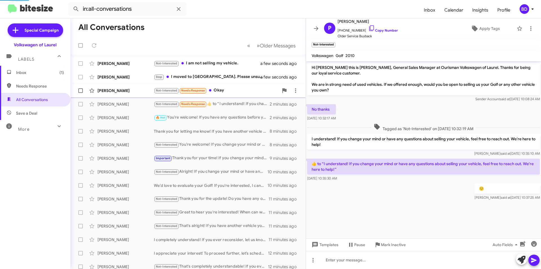
click at [223, 92] on div "Not-Interested Needs Response Okay" at bounding box center [216, 90] width 125 height 6
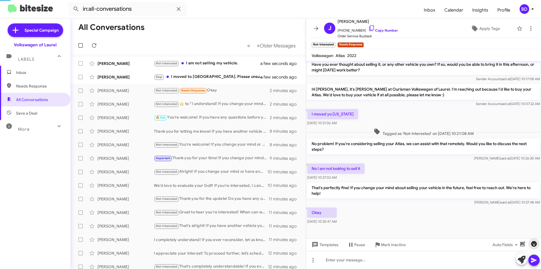
click at [534, 246] on icon "button" at bounding box center [534, 244] width 6 height 6
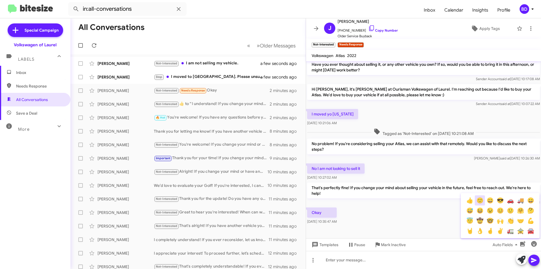
click at [480, 200] on button "🙂" at bounding box center [480, 200] width 10 height 10
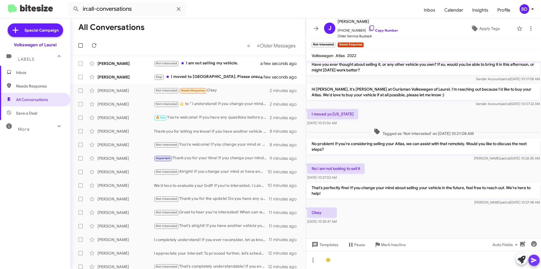
click at [534, 261] on icon at bounding box center [533, 260] width 5 height 5
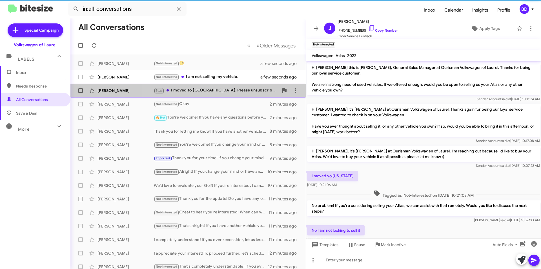
click at [230, 78] on mat-action-list "Phillip Ford Not-Interested 🙂 a few seconds ago Riley Smith Not-Interested I am…" at bounding box center [187, 190] width 235 height 273
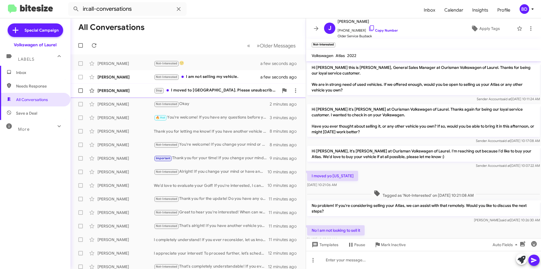
click at [251, 93] on div "Stop I moved to NJ. Please unsubscribe me" at bounding box center [216, 90] width 125 height 6
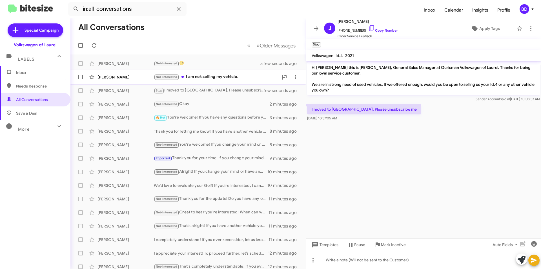
click at [210, 75] on div "Not-Interested I am not selling my vehicle." at bounding box center [216, 77] width 125 height 6
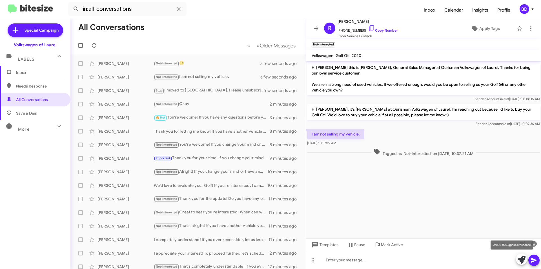
click at [520, 258] on icon at bounding box center [522, 259] width 8 height 8
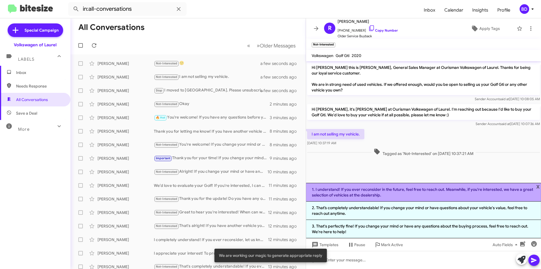
click at [390, 191] on li "1. I understand! If you ever reconsider in the future, feel free to reach out. …" at bounding box center [423, 192] width 235 height 19
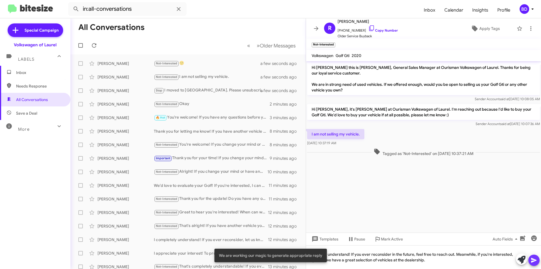
click at [534, 259] on icon at bounding box center [533, 260] width 5 height 5
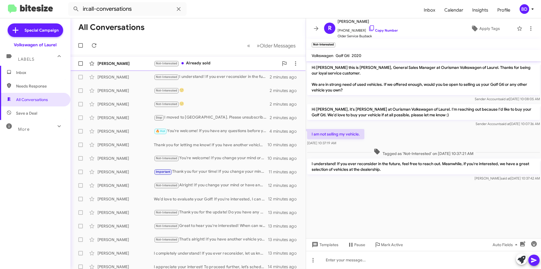
click at [197, 60] on div "Not-Interested Already sold" at bounding box center [216, 63] width 125 height 6
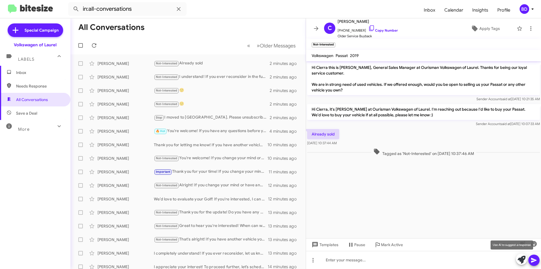
click at [519, 259] on icon at bounding box center [522, 259] width 8 height 8
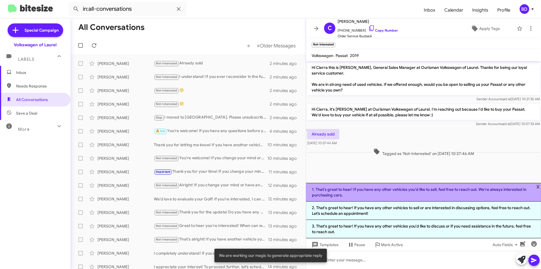
click at [424, 197] on li "1. That's great to hear! If you have any other vehicles you'd like to sell, fee…" at bounding box center [423, 192] width 235 height 19
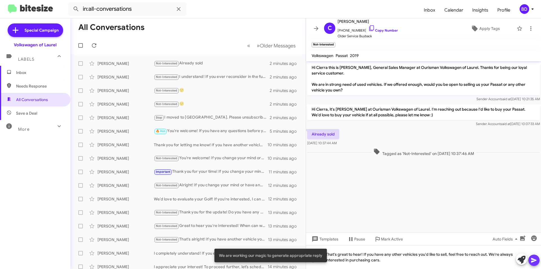
click at [534, 260] on icon at bounding box center [533, 260] width 5 height 5
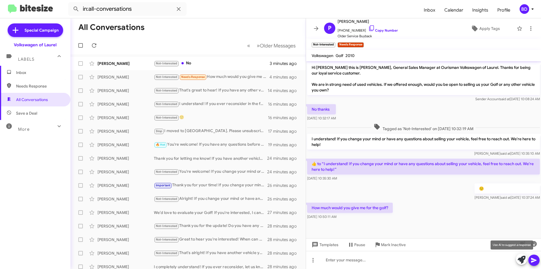
click at [523, 258] on icon at bounding box center [522, 259] width 8 height 8
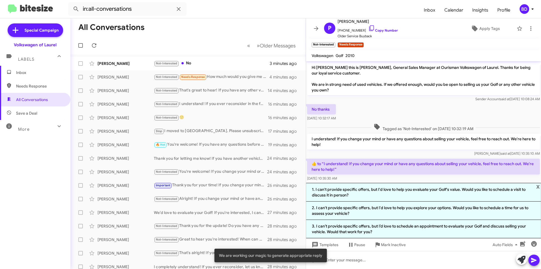
click at [331, 245] on div "We are working our magic to generate appropriate reply" at bounding box center [271, 255] width 126 height 27
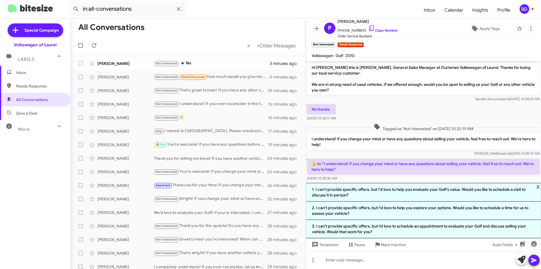
click at [329, 245] on div "We are working our magic to generate appropriate reply" at bounding box center [271, 255] width 126 height 27
click at [329, 244] on span "Templates" at bounding box center [325, 244] width 28 height 10
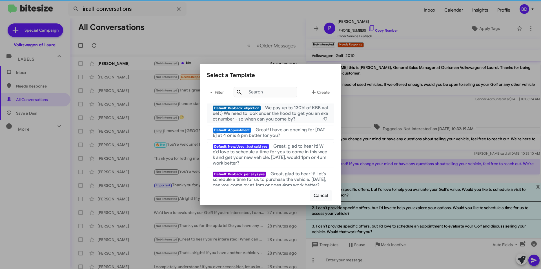
click at [306, 106] on span "We pay up to 130% of KBB value! :) We need to look under the hood to get you an…" at bounding box center [271, 113] width 116 height 17
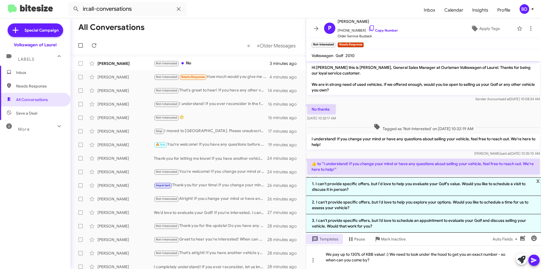
click at [534, 262] on icon at bounding box center [534, 260] width 7 height 7
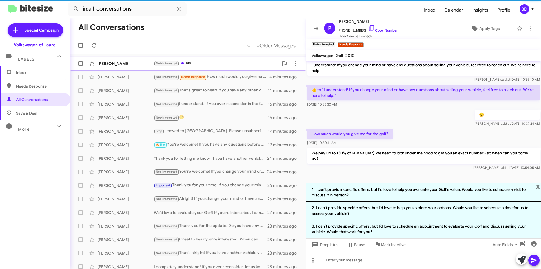
click at [188, 64] on div "Not-Interested No" at bounding box center [216, 63] width 125 height 6
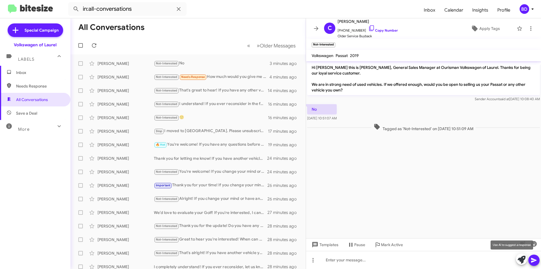
click at [522, 260] on icon at bounding box center [522, 259] width 8 height 8
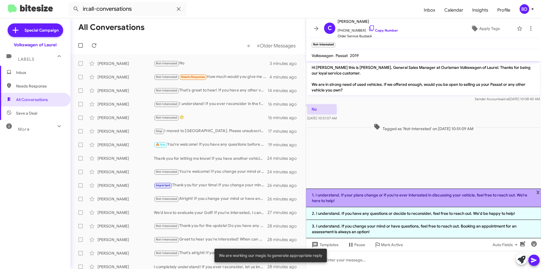
click at [383, 199] on li "1. I understand. If your plans change or if you're ever interested in discussin…" at bounding box center [423, 197] width 235 height 19
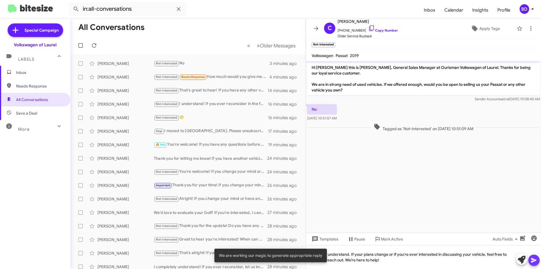
click at [533, 259] on icon at bounding box center [533, 260] width 5 height 5
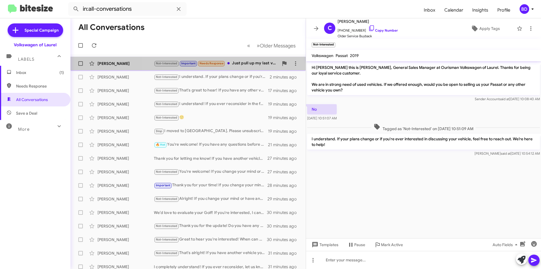
click at [255, 64] on div "Not-Interested Important Needs Response Just pull up my last visit, I was there…" at bounding box center [216, 63] width 125 height 6
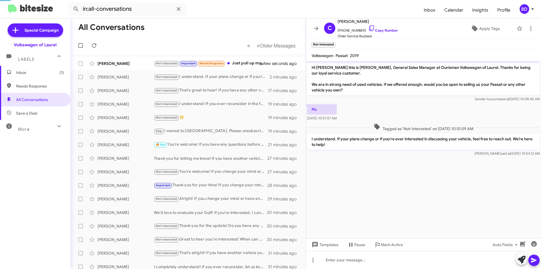
scroll to position [39, 0]
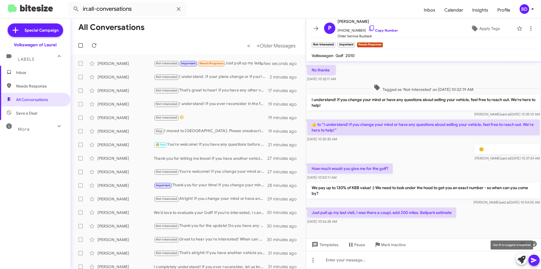
click at [522, 262] on icon at bounding box center [522, 259] width 8 height 8
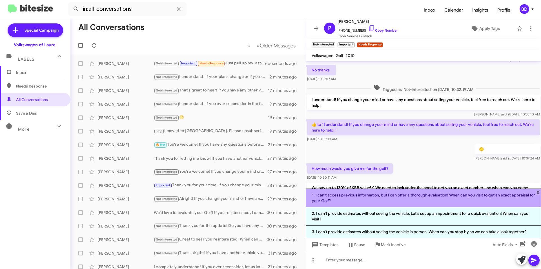
click at [400, 198] on li "1. I can't access previous information, but I can offer a thorough evaluation! …" at bounding box center [423, 197] width 235 height 19
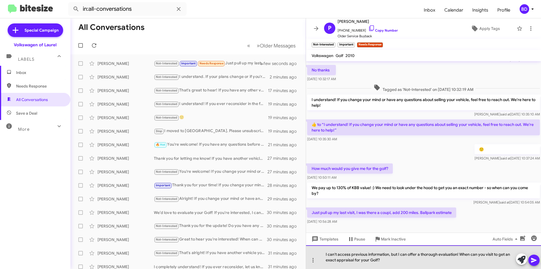
click at [398, 255] on div "I can't access previous information, but I can offer a thorough evaluation! Whe…" at bounding box center [423, 257] width 235 height 24
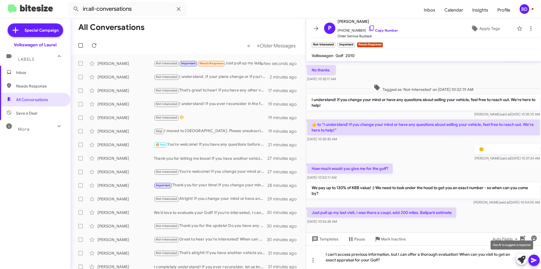
click at [522, 258] on icon at bounding box center [522, 259] width 8 height 8
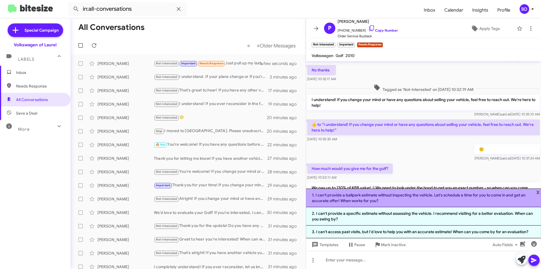
click at [421, 198] on li "1. I can’t provide a ballpark estimate without inspecting the vehicle. Let's sc…" at bounding box center [423, 197] width 235 height 19
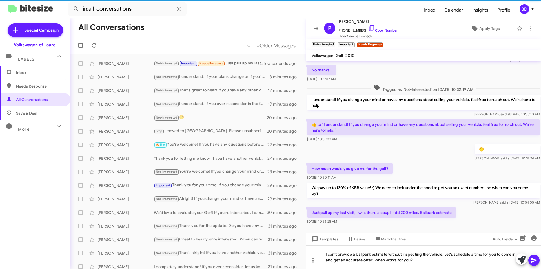
click at [533, 259] on icon at bounding box center [533, 260] width 5 height 5
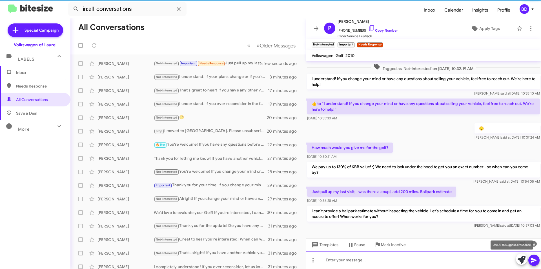
scroll to position [65, 0]
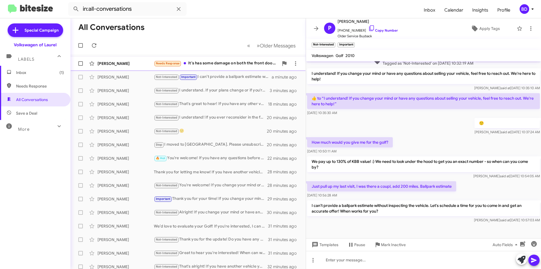
click at [243, 62] on div "Needs Response It's has some damage on both the front doors n I still owe on it" at bounding box center [216, 63] width 125 height 6
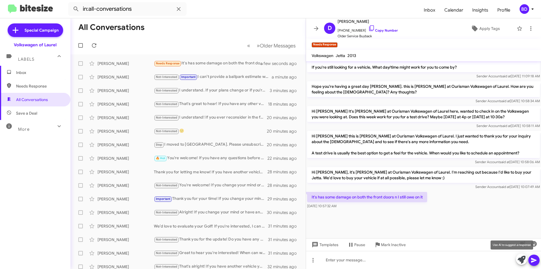
click at [521, 260] on icon at bounding box center [522, 259] width 8 height 8
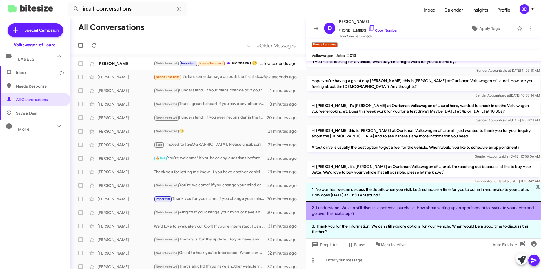
click at [400, 211] on li "2. I understand. We can still discuss a potential purchase. How about setting u…" at bounding box center [423, 210] width 235 height 18
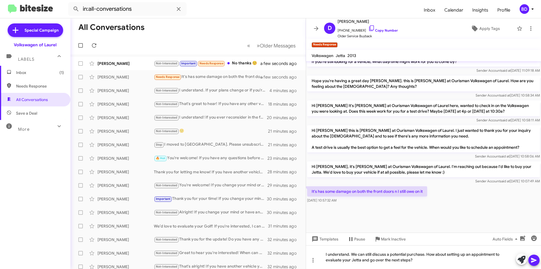
click at [539, 262] on button at bounding box center [534, 259] width 11 height 11
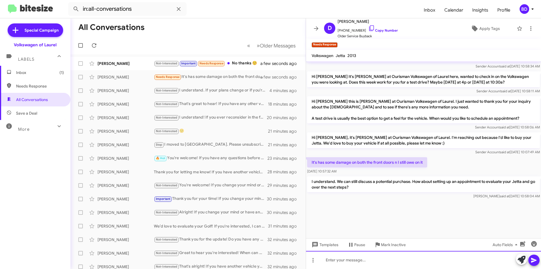
scroll to position [965, 0]
click at [135, 64] on div "[PERSON_NAME]" at bounding box center [126, 64] width 56 height 6
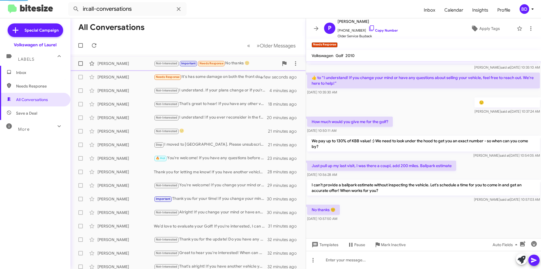
scroll to position [86, 0]
click at [522, 260] on icon at bounding box center [522, 259] width 8 height 8
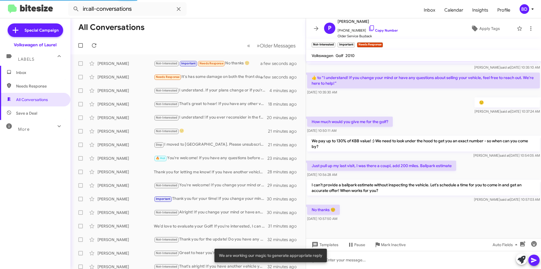
scroll to position [130, 0]
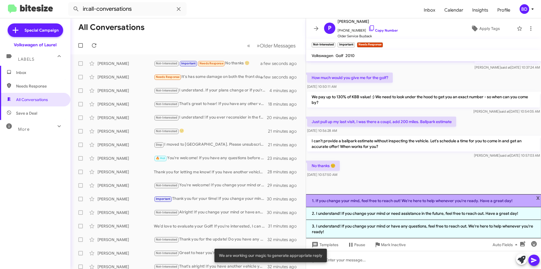
click at [387, 202] on li "1. If you change your mind, feel free to reach out! We're here to help whenever…" at bounding box center [423, 200] width 235 height 13
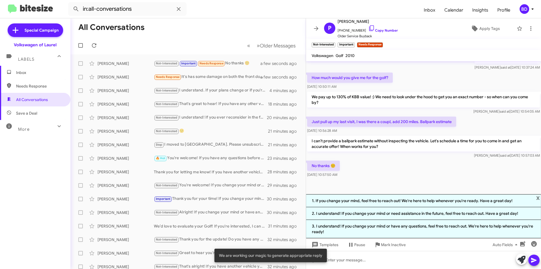
scroll to position [92, 0]
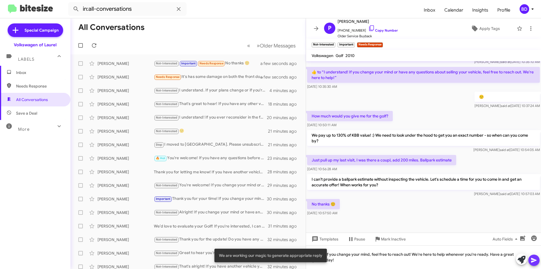
click at [533, 259] on icon at bounding box center [533, 260] width 5 height 5
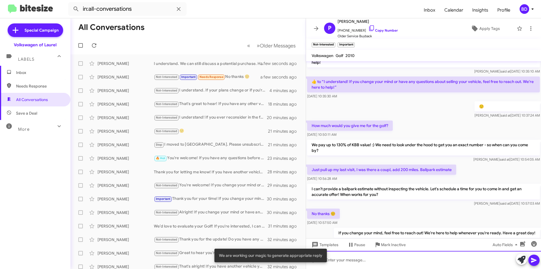
scroll to position [107, 0]
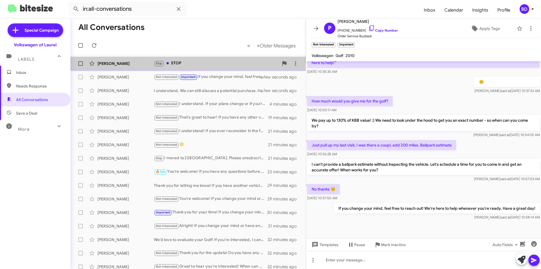
click at [207, 66] on div "Stop STOP" at bounding box center [216, 63] width 125 height 6
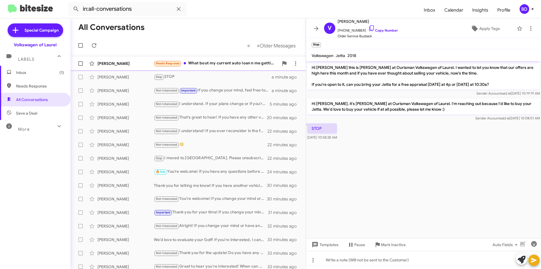
click at [231, 64] on div "Needs Response What bout my current auto loan n me getting a new car" at bounding box center [216, 63] width 125 height 6
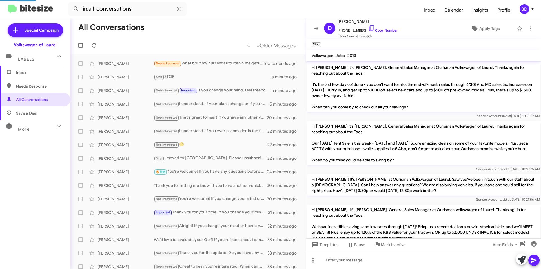
scroll to position [601, 0]
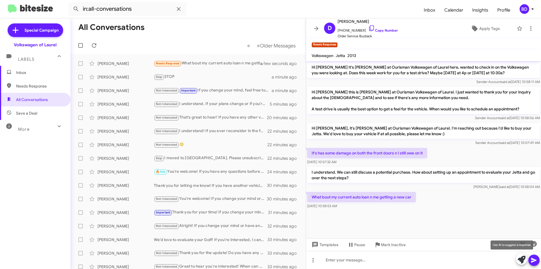
click at [518, 258] on icon at bounding box center [522, 259] width 8 height 8
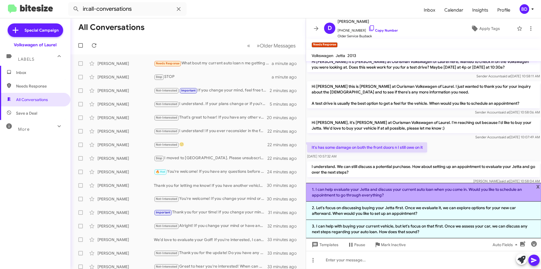
click at [420, 193] on li "1. I can help evaluate your Jetta and discuss your current auto loan when you c…" at bounding box center [423, 192] width 235 height 19
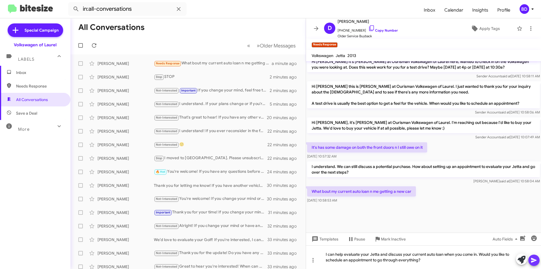
click at [534, 261] on icon at bounding box center [533, 260] width 5 height 5
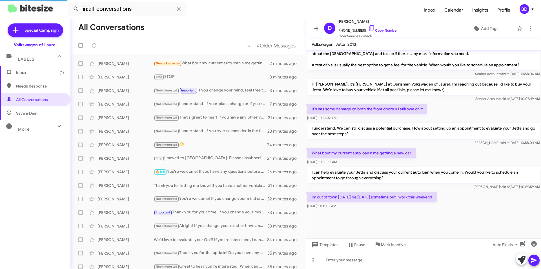
scroll to position [528, 0]
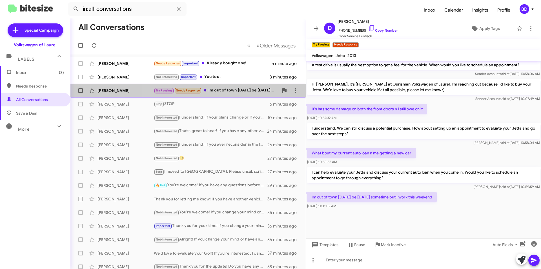
click at [220, 90] on div "Try Pausing Needs Response Im out of town today be tomorrow sometime but I work…" at bounding box center [216, 90] width 125 height 6
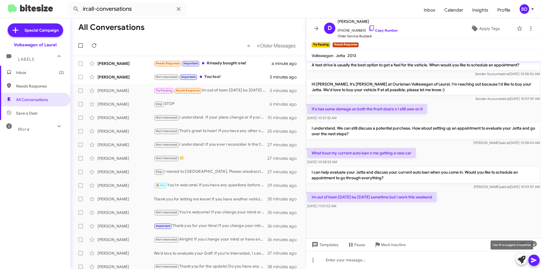
click at [525, 260] on icon at bounding box center [522, 259] width 8 height 8
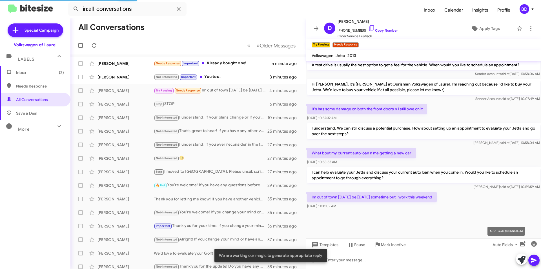
scroll to position [578, 0]
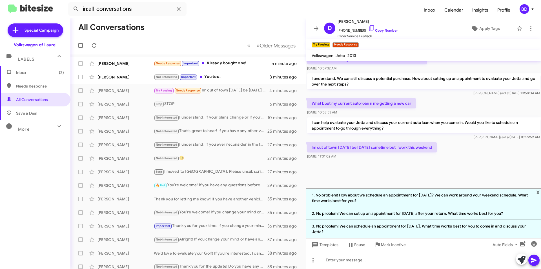
click at [386, 213] on li "2. No problem! We can set up an appointment for tomorrow after your return. Wha…" at bounding box center [423, 213] width 235 height 13
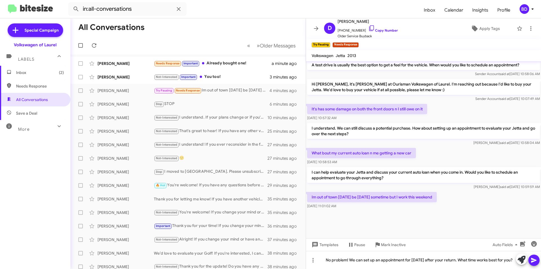
click at [530, 261] on button at bounding box center [534, 259] width 11 height 11
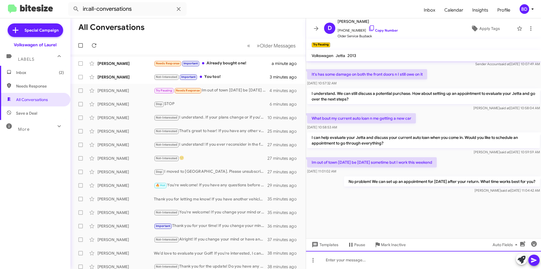
scroll to position [1053, 0]
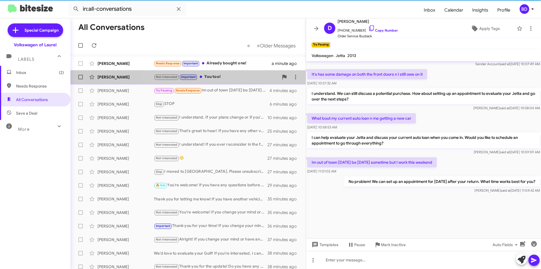
click at [233, 77] on div "Not-Interested Important You too!" at bounding box center [216, 77] width 125 height 6
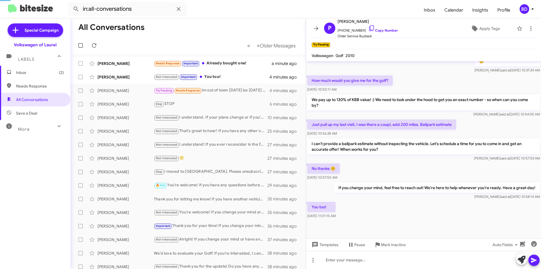
scroll to position [127, 0]
click at [535, 243] on icon "button" at bounding box center [534, 243] width 7 height 7
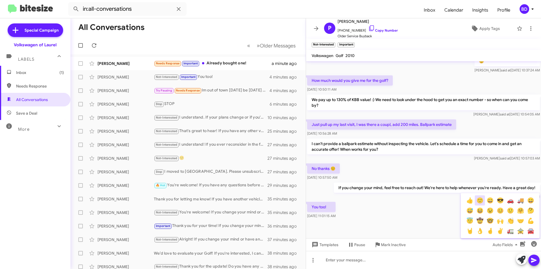
click at [481, 200] on button "🙂" at bounding box center [480, 200] width 10 height 10
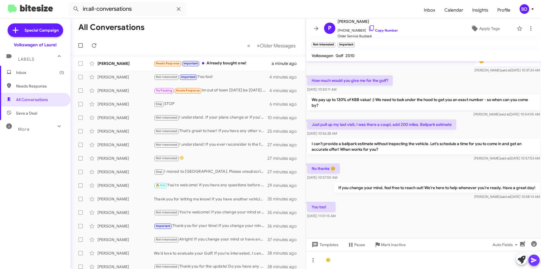
click at [537, 259] on icon at bounding box center [534, 260] width 7 height 7
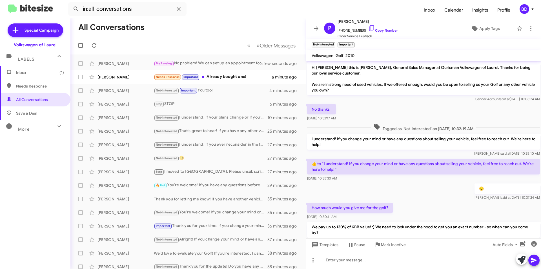
click at [244, 63] on div "Try Pausing No problem! We can set up an appointment for tomorrow after your re…" at bounding box center [211, 63] width 114 height 6
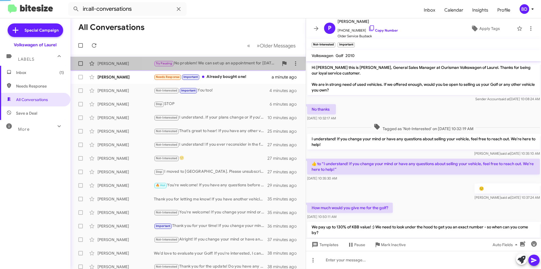
scroll to position [517, 0]
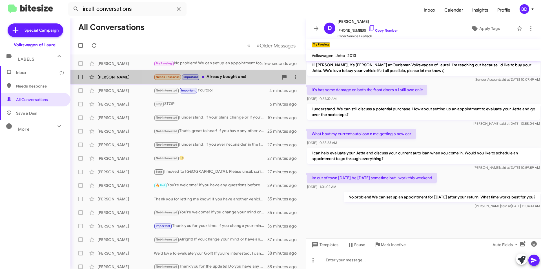
click at [231, 76] on div "Needs Response Important Already bought one!" at bounding box center [216, 77] width 125 height 6
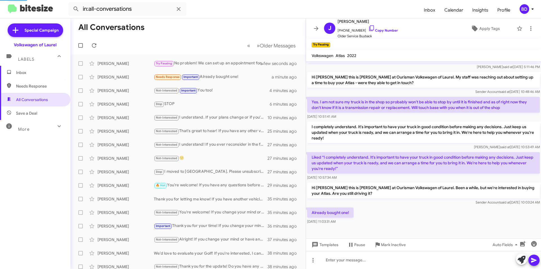
scroll to position [76, 0]
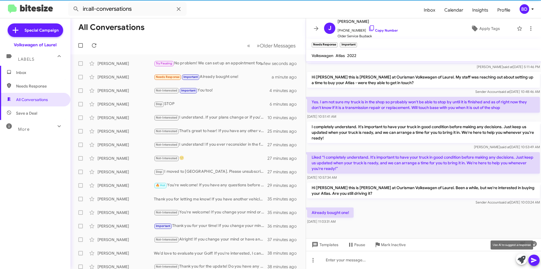
click at [522, 258] on icon at bounding box center [522, 259] width 8 height 8
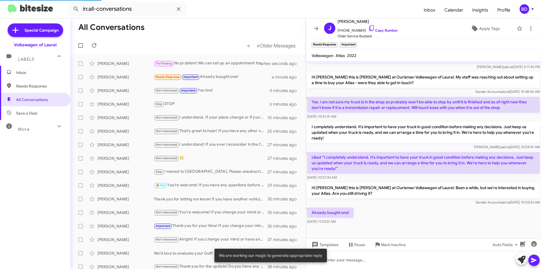
scroll to position [131, 0]
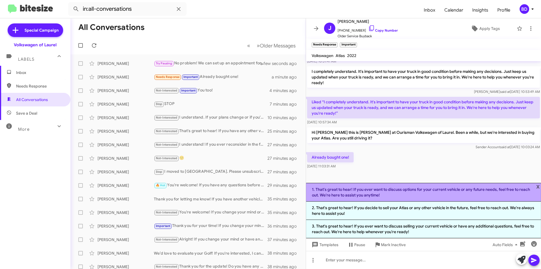
click at [381, 194] on li "1. That's great to hear! If you ever want to discuss options for your current v…" at bounding box center [423, 192] width 235 height 19
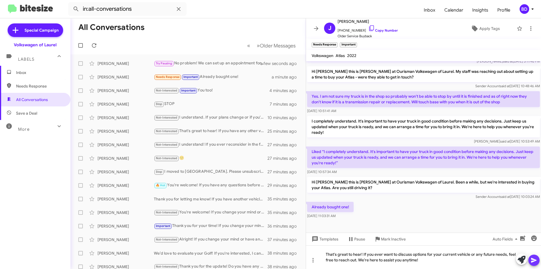
click at [533, 259] on icon at bounding box center [533, 260] width 5 height 5
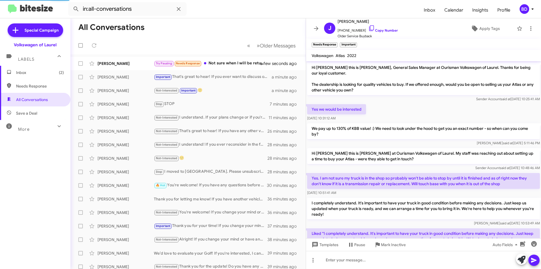
scroll to position [123, 0]
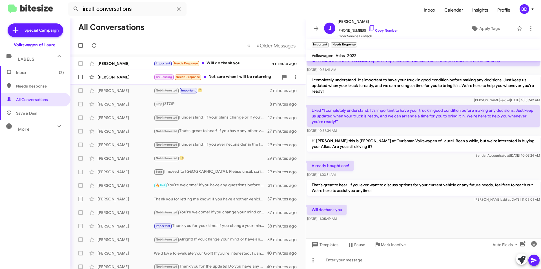
click at [250, 78] on div "Try Pausing Needs Response Not sure when I will be returning" at bounding box center [216, 77] width 125 height 6
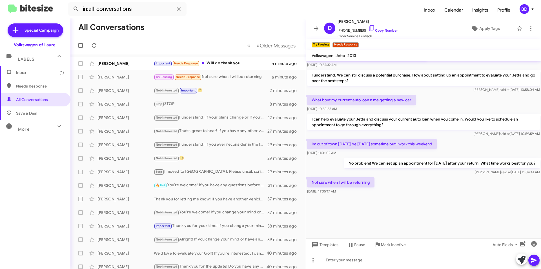
scroll to position [1074, 0]
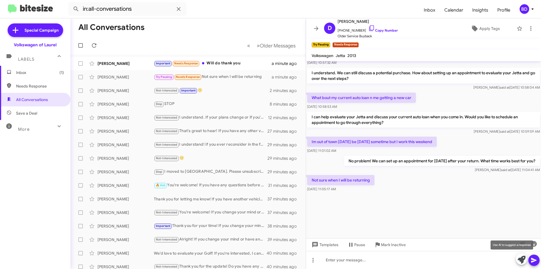
click at [519, 260] on icon at bounding box center [522, 259] width 8 height 8
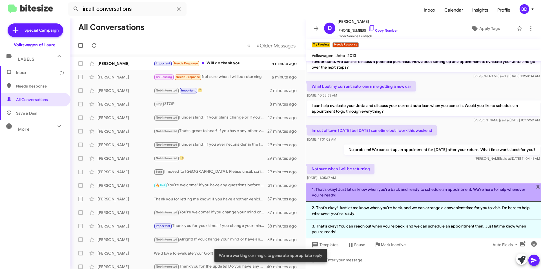
drag, startPoint x: 393, startPoint y: 193, endPoint x: 436, endPoint y: 197, distance: 42.8
click at [393, 193] on li "1. That's okay! Just let us know when you're back and ready to schedule an appo…" at bounding box center [423, 192] width 235 height 19
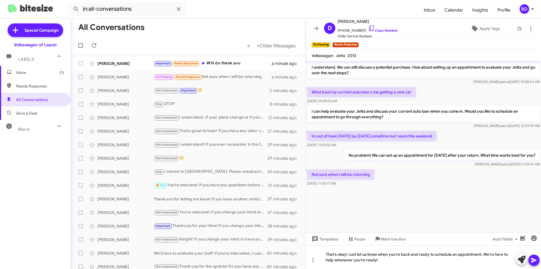
click at [535, 260] on body "in:all-conversations Inbox Calendar Insights Profile BD Special Campaign Volksw…" at bounding box center [270, 134] width 541 height 269
click at [536, 260] on icon at bounding box center [533, 260] width 5 height 5
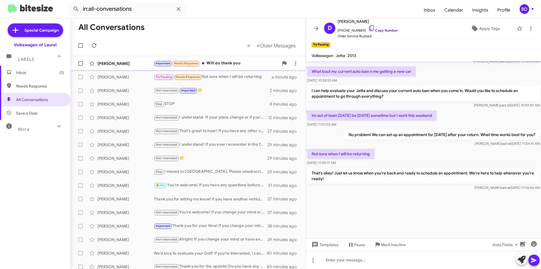
click at [225, 63] on div "Important Needs Response Will do thank you" at bounding box center [216, 63] width 125 height 6
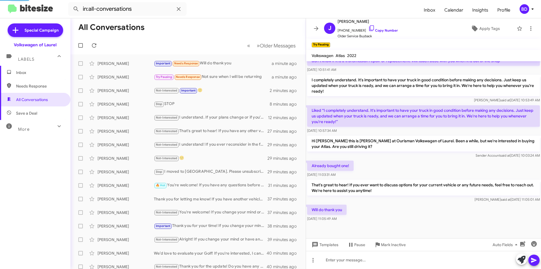
scroll to position [123, 0]
click at [524, 261] on icon at bounding box center [522, 259] width 8 height 8
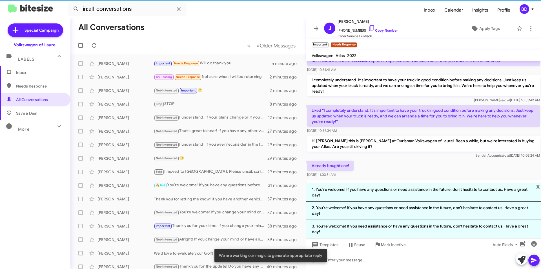
scroll to position [178, 0]
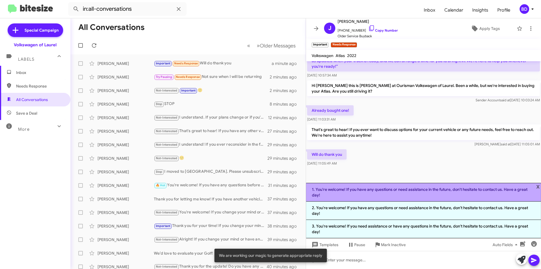
click at [394, 193] on li "1. You're welcome! If you have any questions or need assistance in the future, …" at bounding box center [423, 192] width 235 height 19
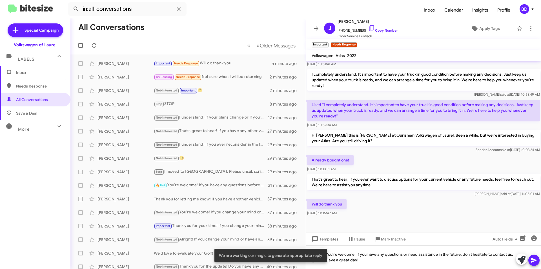
click at [534, 262] on icon at bounding box center [534, 260] width 7 height 7
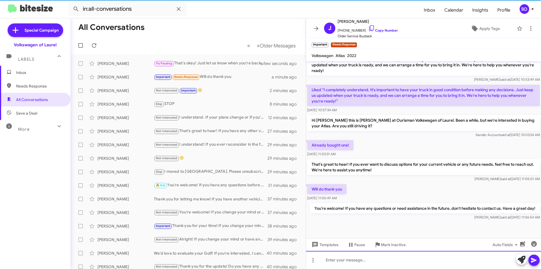
scroll to position [149, 0]
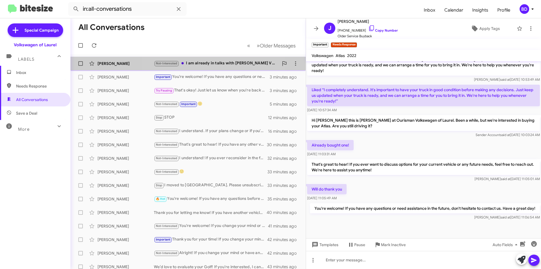
click at [210, 65] on div "Not-Interested I am already in talks with Stohlman VW thank you for following up" at bounding box center [216, 63] width 125 height 6
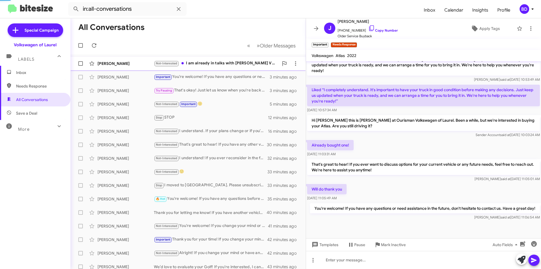
scroll to position [126, 0]
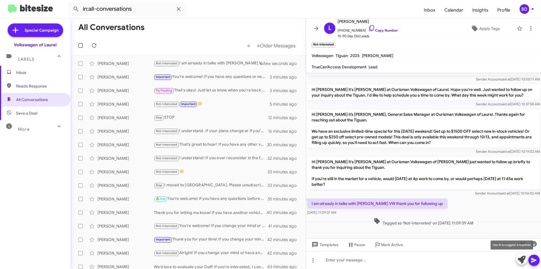
click at [524, 258] on icon at bounding box center [522, 259] width 8 height 8
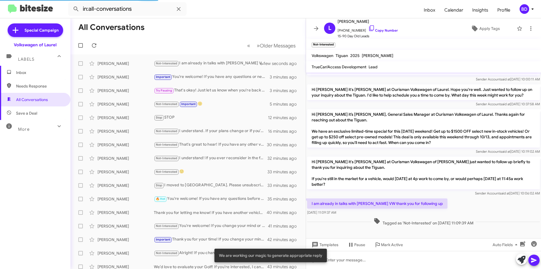
scroll to position [149, 0]
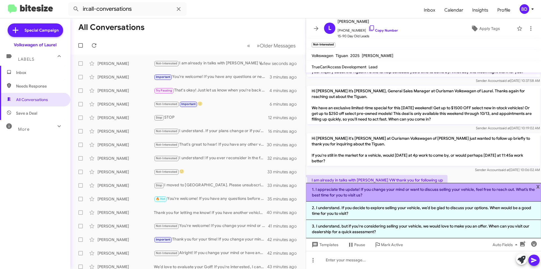
click at [398, 193] on li "1. I appreciate the update! If you change your mind or want to discuss selling …" at bounding box center [423, 192] width 235 height 19
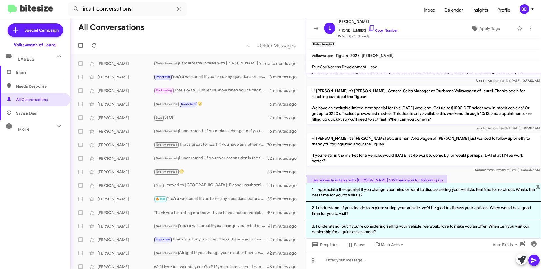
scroll to position [131, 0]
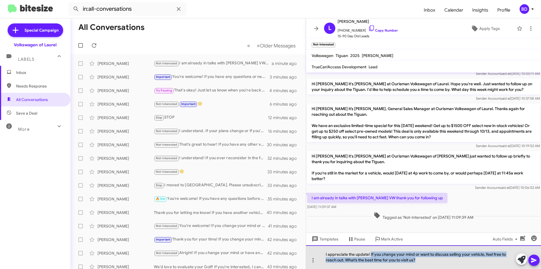
drag, startPoint x: 370, startPoint y: 255, endPoint x: 418, endPoint y: 260, distance: 48.2
click at [420, 259] on div "I appreciate the update! If you change your mind or want to discuss selling you…" at bounding box center [423, 257] width 235 height 24
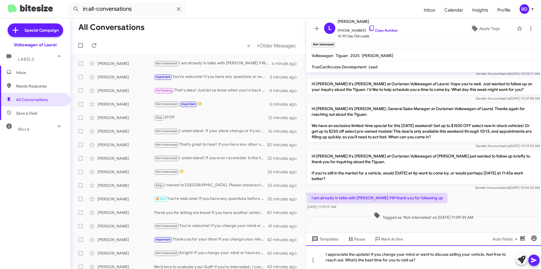
scroll to position [126, 0]
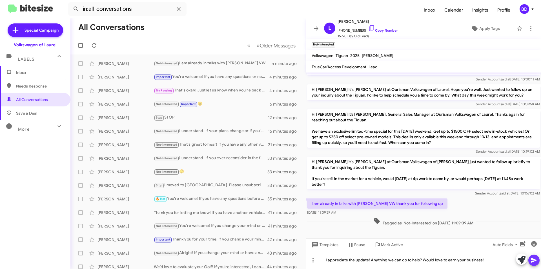
click at [535, 260] on icon at bounding box center [534, 260] width 7 height 7
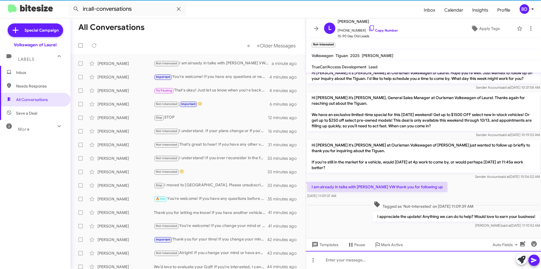
scroll to position [146, 0]
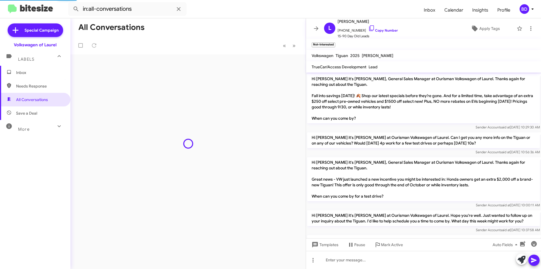
scroll to position [135, 0]
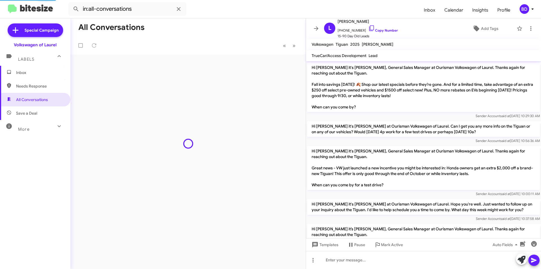
scroll to position [112, 0]
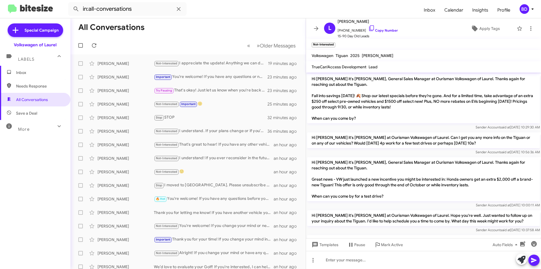
scroll to position [112, 0]
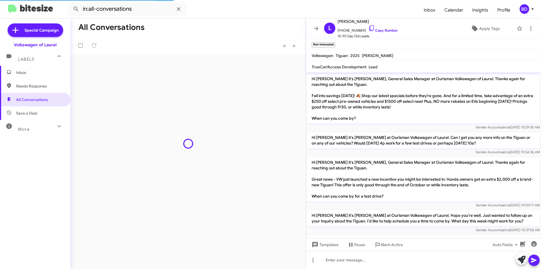
scroll to position [135, 0]
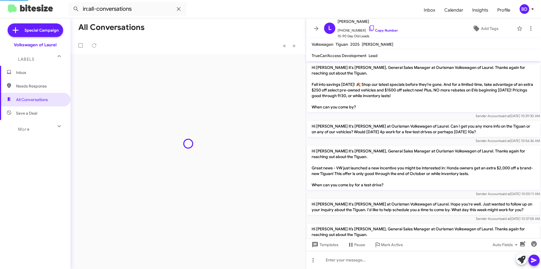
scroll to position [135, 0]
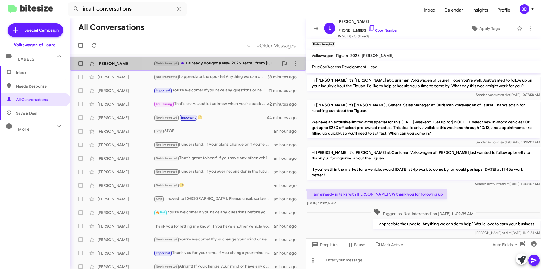
click at [208, 63] on div "Not-Interested I already bought a New 2025 Jetta , from [GEOGRAPHIC_DATA] Volks…" at bounding box center [216, 63] width 125 height 6
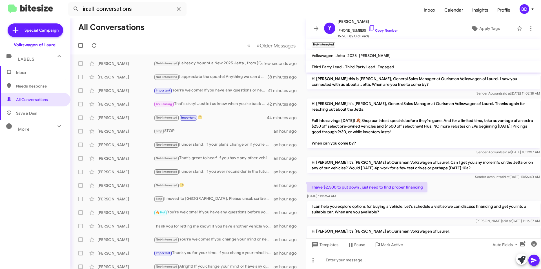
scroll to position [156, 0]
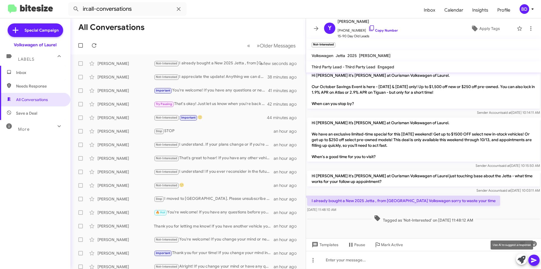
click at [524, 258] on icon at bounding box center [522, 259] width 8 height 8
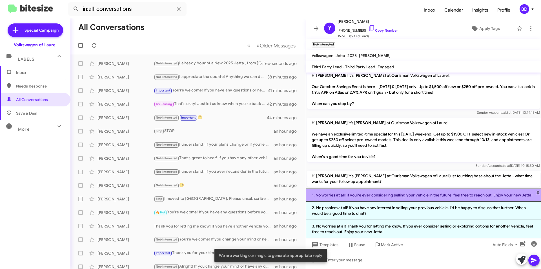
click at [387, 196] on li "1. No worries at all! If you’re ever considering selling your vehicle in the fu…" at bounding box center [423, 194] width 235 height 13
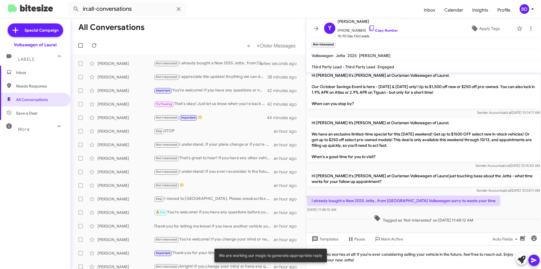
click at [531, 257] on icon at bounding box center [534, 260] width 7 height 7
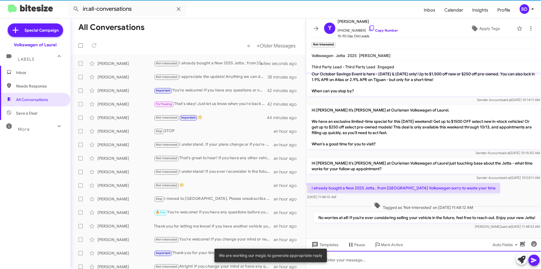
scroll to position [176, 0]
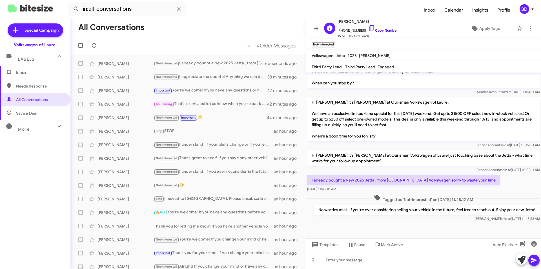
drag, startPoint x: 382, startPoint y: 30, endPoint x: 243, endPoint y: 28, distance: 139.6
click at [382, 30] on link "Copy Number" at bounding box center [383, 30] width 30 height 4
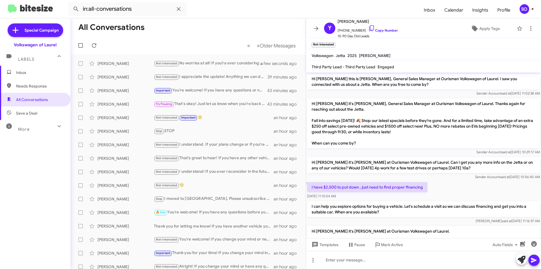
scroll to position [176, 0]
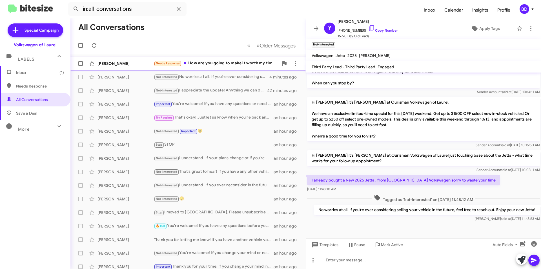
click at [228, 66] on div "Needs Response How are you going to make it worth my time to drive 2 1/2 hours …" at bounding box center [216, 63] width 125 height 6
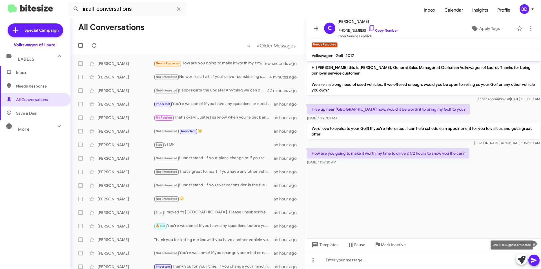
click at [521, 260] on icon at bounding box center [522, 259] width 8 height 8
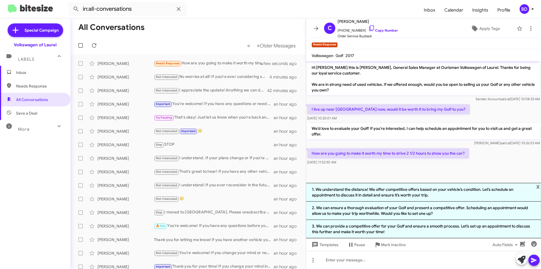
click at [427, 191] on li "1. We understand the distance! We offer competitive offers based on your vehicl…" at bounding box center [423, 192] width 235 height 19
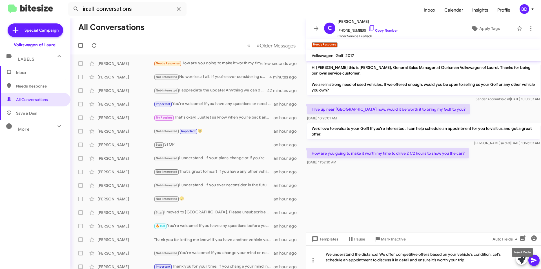
click at [535, 258] on mat-tooltip-component "Insert Media" at bounding box center [522, 252] width 29 height 17
click at [533, 259] on icon at bounding box center [533, 260] width 5 height 5
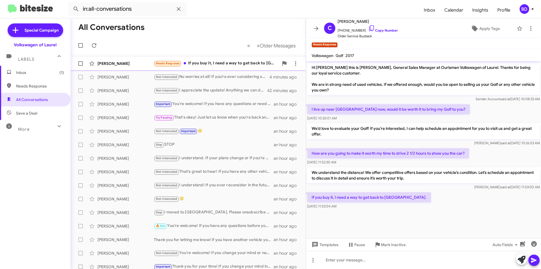
click at [207, 63] on div "Needs Response If you buy it, I need a way to get back to [GEOGRAPHIC_DATA]." at bounding box center [216, 63] width 125 height 6
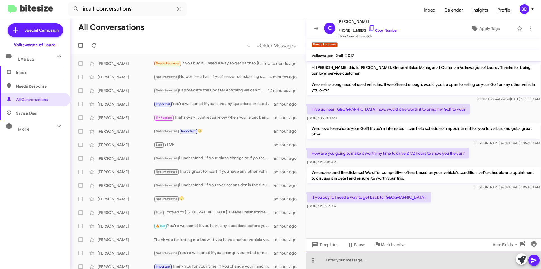
click at [356, 262] on div at bounding box center [423, 260] width 235 height 18
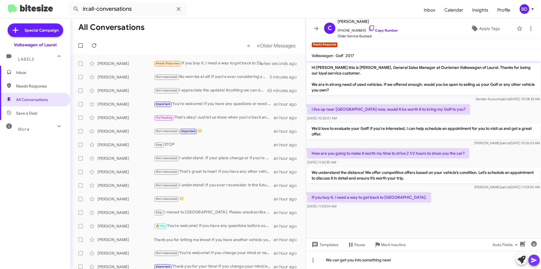
click at [534, 260] on icon at bounding box center [534, 260] width 7 height 7
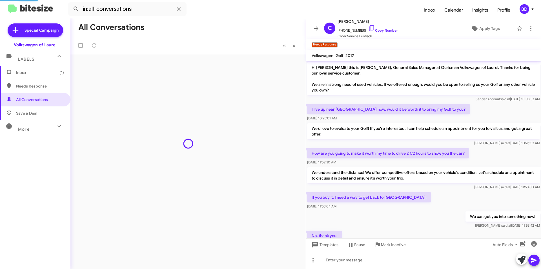
scroll to position [10, 0]
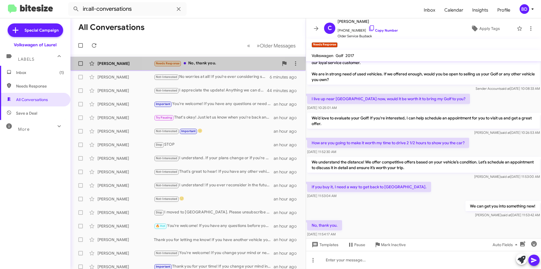
click at [204, 61] on div "Needs Response No, thank you." at bounding box center [216, 63] width 125 height 6
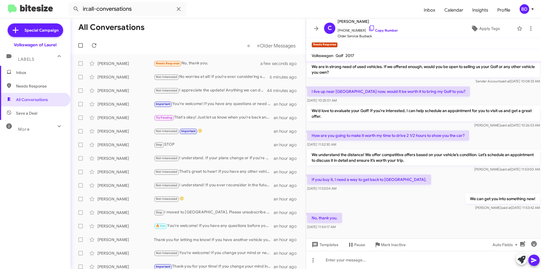
scroll to position [22, 0]
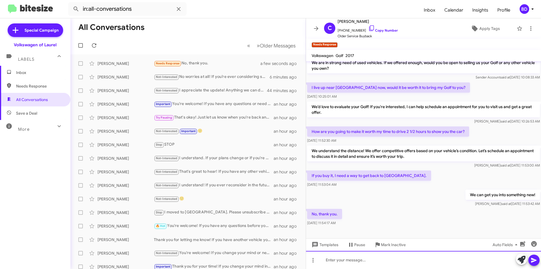
click at [340, 260] on div at bounding box center [423, 260] width 235 height 18
click at [535, 259] on icon at bounding box center [534, 260] width 7 height 7
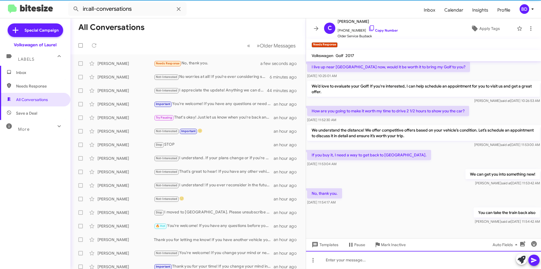
scroll to position [31, 0]
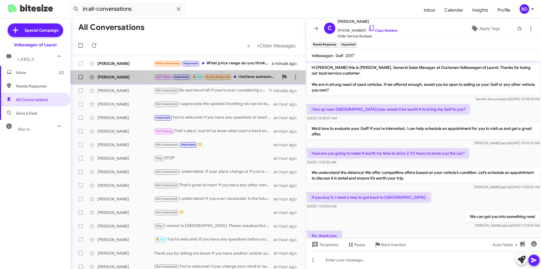
click at [256, 74] on div "Call Them Important 🔥 Hot Needs Response I believe someone called me this morni…" at bounding box center [216, 77] width 125 height 6
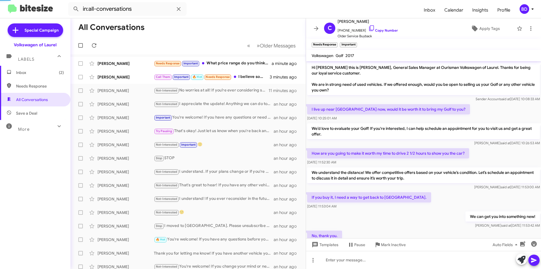
scroll to position [274, 0]
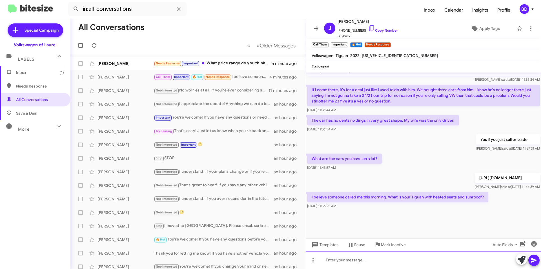
click at [364, 257] on div at bounding box center [423, 260] width 235 height 18
click at [532, 262] on icon at bounding box center [533, 260] width 5 height 5
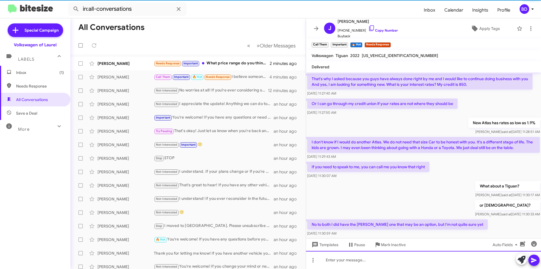
scroll to position [28, 0]
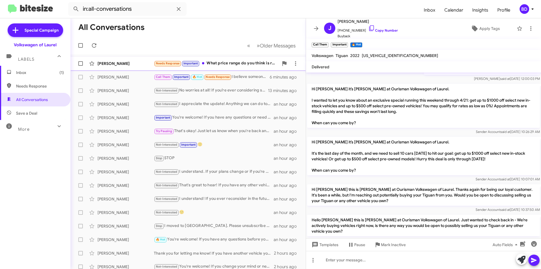
click at [232, 61] on div "Needs Response Important What price range do you think is reasonable for the Go…" at bounding box center [216, 63] width 125 height 6
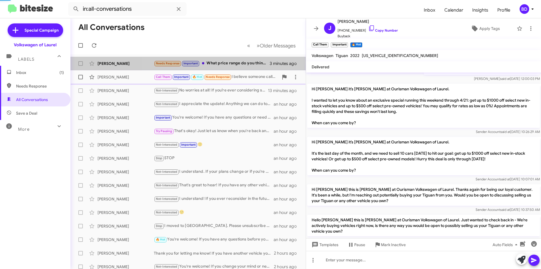
scroll to position [69, 0]
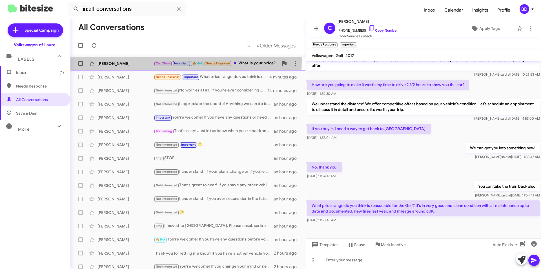
click at [148, 60] on div "[PERSON_NAME] Call Them Important 🔥 Hot Needs Response What is your price? a fe…" at bounding box center [188, 63] width 226 height 11
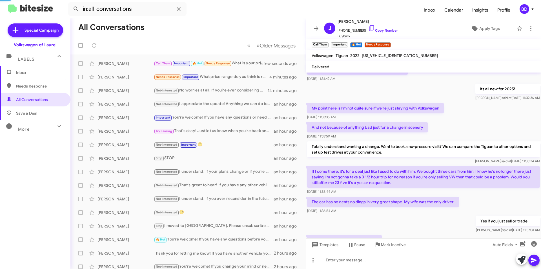
scroll to position [269, 0]
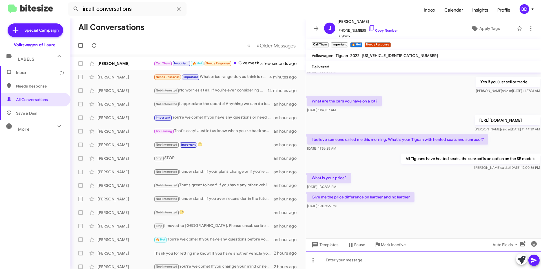
click at [365, 259] on div at bounding box center [423, 260] width 235 height 18
click at [344, 260] on div at bounding box center [423, 260] width 235 height 18
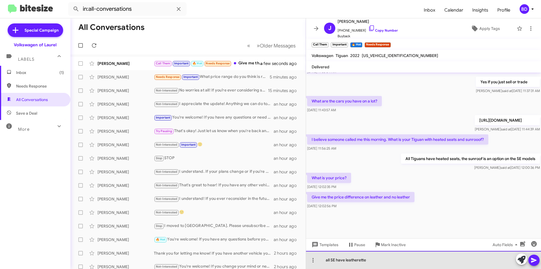
click at [335, 260] on div "all SE have leatherette" at bounding box center [423, 260] width 235 height 18
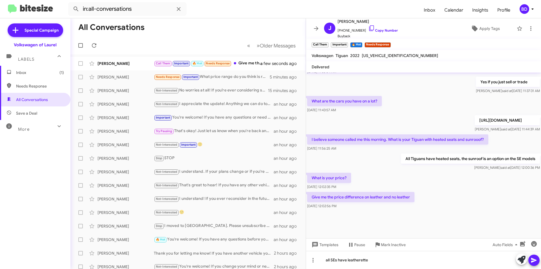
click at [535, 260] on icon at bounding box center [533, 260] width 5 height 5
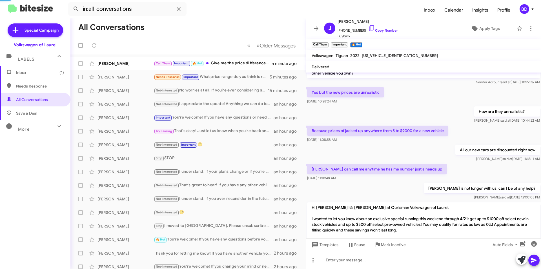
scroll to position [263, 0]
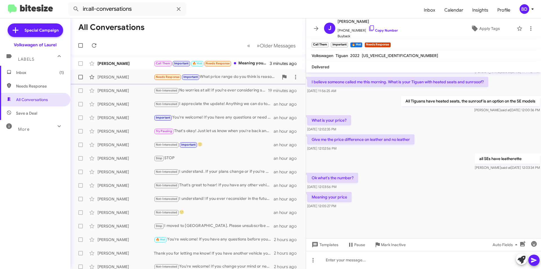
click at [140, 81] on div "Chris Fritze Needs Response Important What price range do you think is reasonab…" at bounding box center [188, 76] width 226 height 11
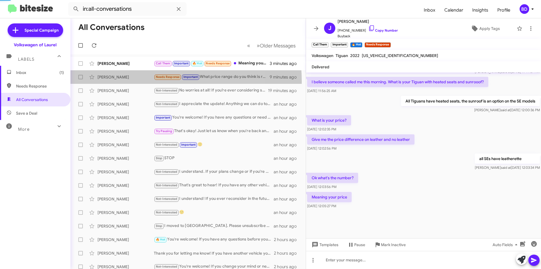
scroll to position [69, 0]
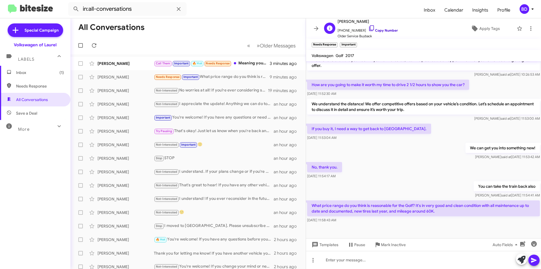
click at [379, 30] on link "Copy Number" at bounding box center [383, 30] width 30 height 4
click at [378, 28] on link "Copy Number" at bounding box center [383, 30] width 30 height 4
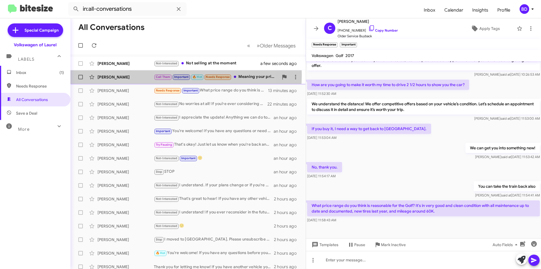
click at [146, 75] on div "[PERSON_NAME]" at bounding box center [126, 77] width 56 height 6
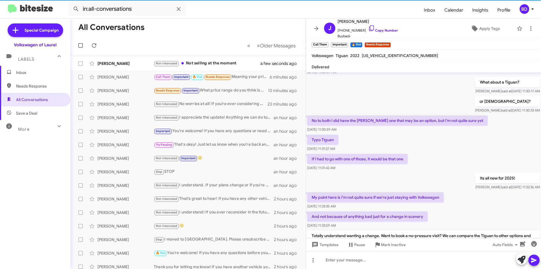
scroll to position [737, 0]
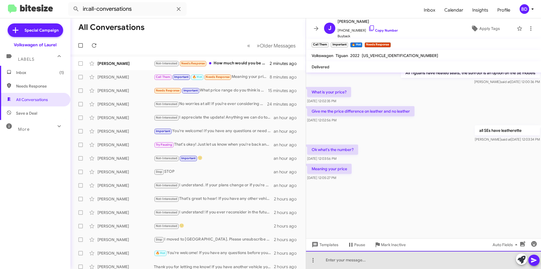
click at [337, 263] on div at bounding box center [423, 260] width 235 height 18
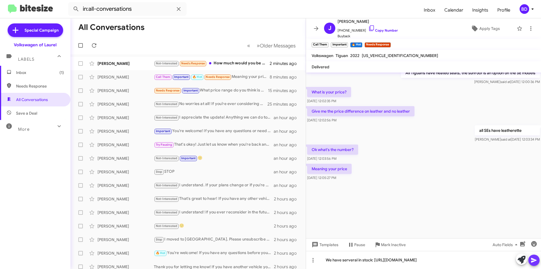
click at [534, 257] on icon at bounding box center [534, 260] width 7 height 7
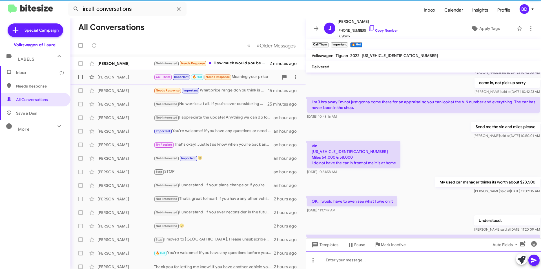
scroll to position [0, 0]
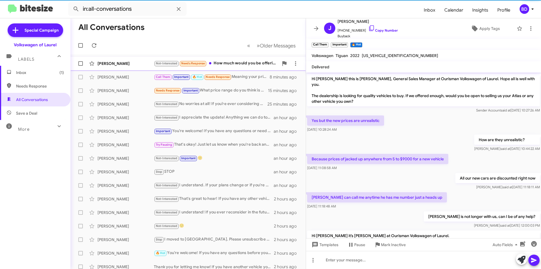
click at [134, 60] on div "Eric Kutsoati Not-Interested Needs Response How much would you be offering out …" at bounding box center [188, 63] width 226 height 11
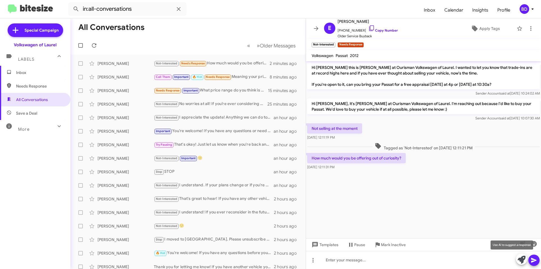
click at [521, 259] on icon at bounding box center [522, 259] width 8 height 8
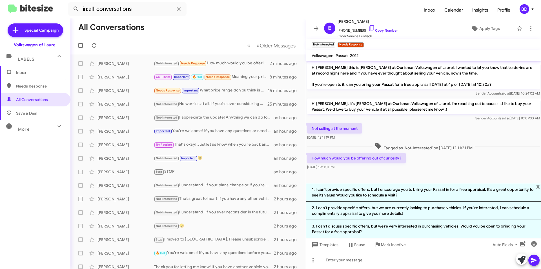
click at [398, 191] on li "1. I can't provide specific offers, but I encourage you to bring your Passat in…" at bounding box center [423, 192] width 235 height 19
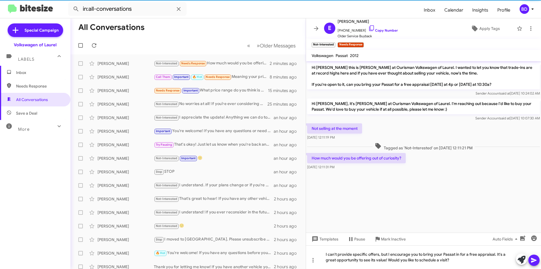
click at [535, 260] on icon at bounding box center [534, 260] width 7 height 7
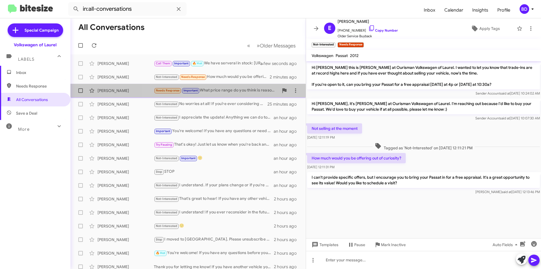
click at [246, 93] on div "Needs Response Important What price range do you think is reasonable for the Go…" at bounding box center [216, 90] width 125 height 6
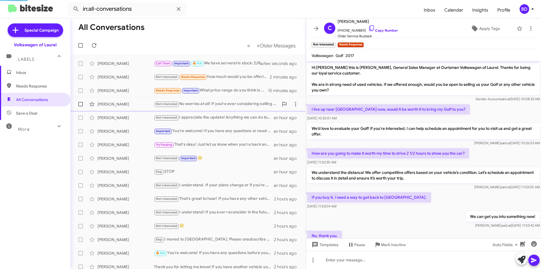
scroll to position [69, 0]
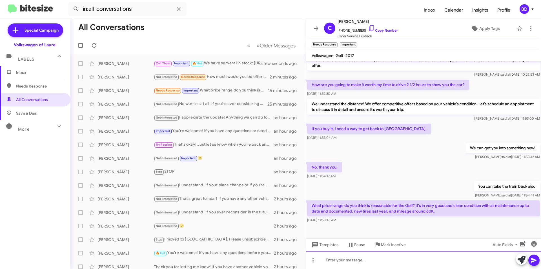
click at [345, 259] on div at bounding box center [423, 260] width 235 height 18
click at [531, 260] on icon at bounding box center [534, 260] width 7 height 7
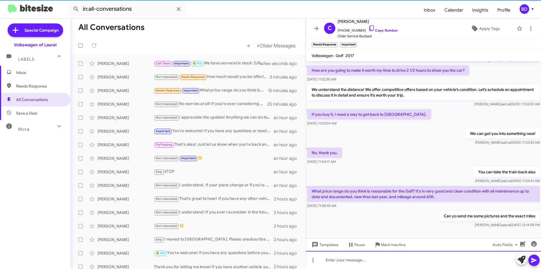
scroll to position [89, 0]
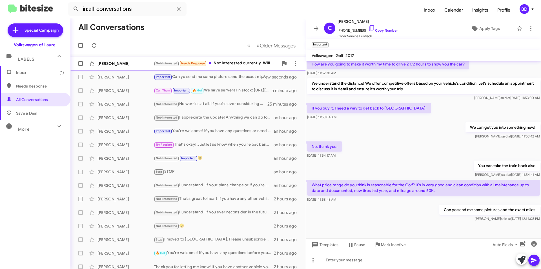
click at [240, 64] on div "Not-Interested Needs Response Not interested currently. Will reach out if inter…" at bounding box center [216, 63] width 125 height 6
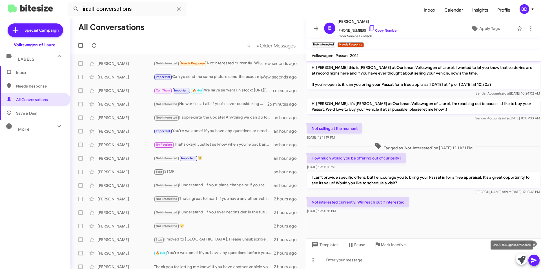
click at [521, 258] on icon at bounding box center [522, 259] width 8 height 8
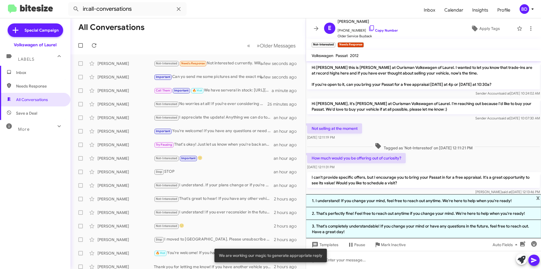
drag, startPoint x: 388, startPoint y: 203, endPoint x: 432, endPoint y: 211, distance: 44.2
click at [388, 203] on li "1. I understand! If you change your mind, feel free to reach out anytime. We're…" at bounding box center [423, 200] width 235 height 13
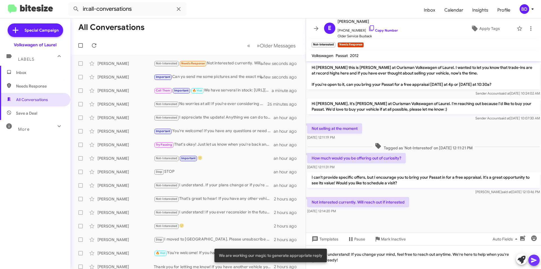
click at [535, 260] on icon at bounding box center [534, 260] width 7 height 7
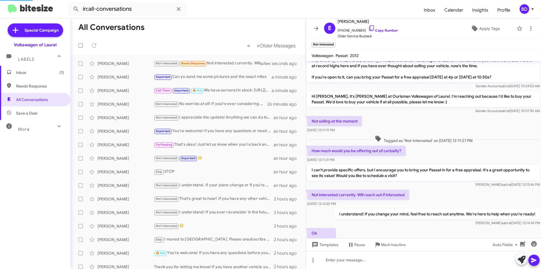
scroll to position [28, 0]
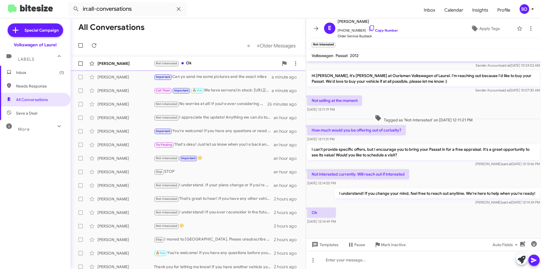
click at [200, 57] on span "Eric Kutsoati Not-Interested Ok a few seconds ago" at bounding box center [187, 64] width 235 height 14
click at [534, 242] on icon "button" at bounding box center [534, 244] width 6 height 6
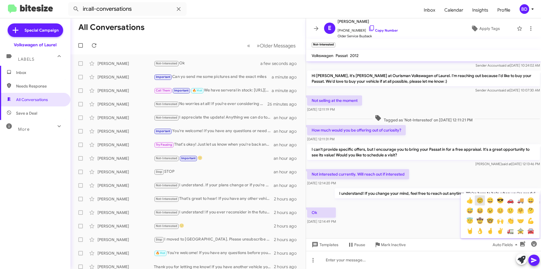
drag, startPoint x: 482, startPoint y: 199, endPoint x: 534, endPoint y: 233, distance: 62.3
click at [482, 199] on button "🙂" at bounding box center [480, 200] width 10 height 10
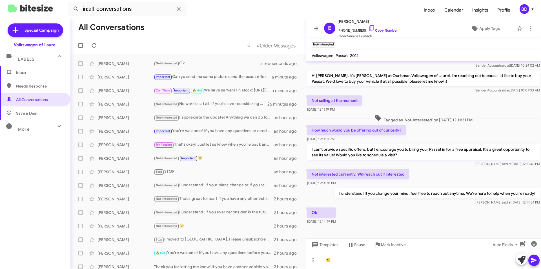
click at [537, 257] on icon at bounding box center [534, 260] width 7 height 7
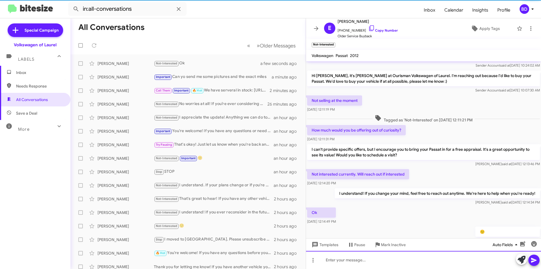
scroll to position [48, 0]
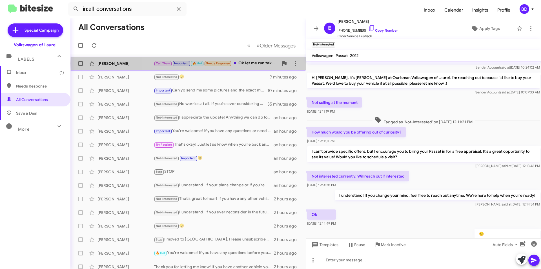
click at [250, 64] on div "Call Them Important 🔥 Hot Needs Response Ok let me run take a look and run it b…" at bounding box center [216, 63] width 125 height 6
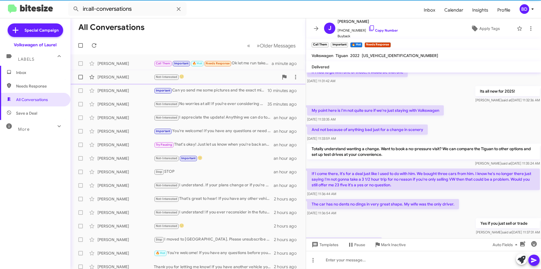
scroll to position [269, 0]
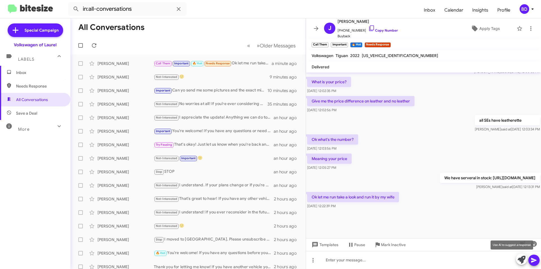
click at [522, 258] on icon at bounding box center [522, 259] width 8 height 8
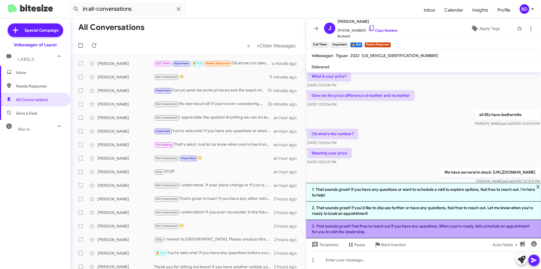
click at [378, 228] on li "3. That sounds great! Feel free to reach out if you have any questions. When yo…" at bounding box center [423, 229] width 235 height 18
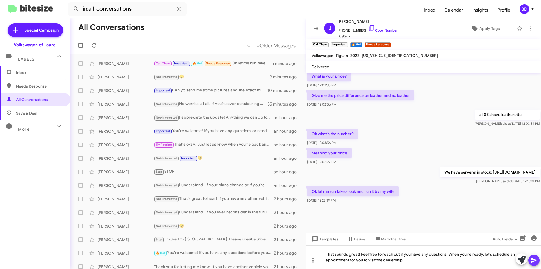
click at [534, 260] on icon at bounding box center [533, 260] width 5 height 5
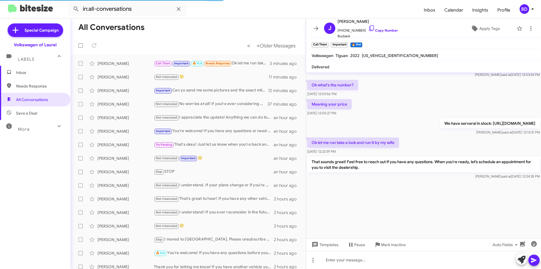
scroll to position [274, 0]
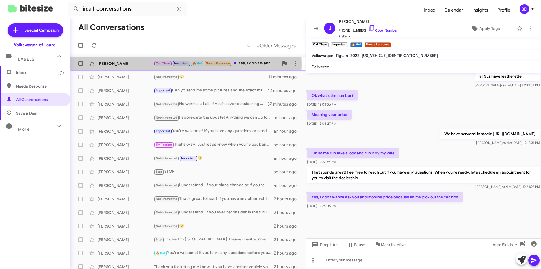
click at [144, 64] on div "[PERSON_NAME]" at bounding box center [126, 64] width 56 height 6
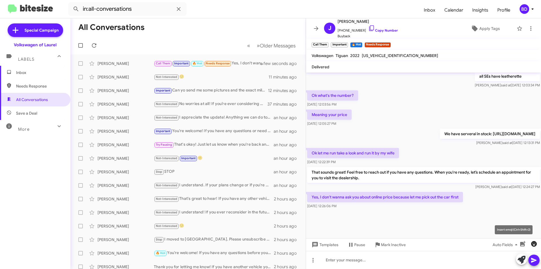
click at [536, 244] on icon "button" at bounding box center [534, 244] width 6 height 6
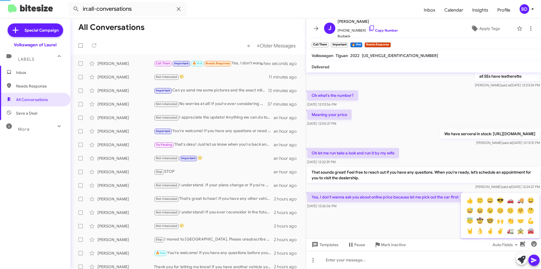
click at [360, 260] on div at bounding box center [270, 134] width 541 height 269
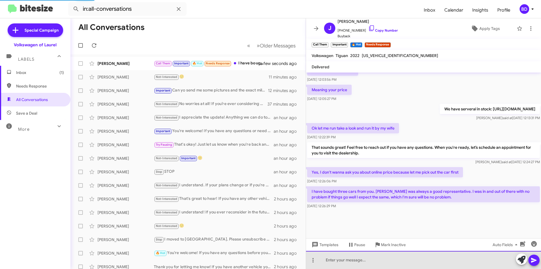
click at [359, 260] on div at bounding box center [423, 260] width 235 height 18
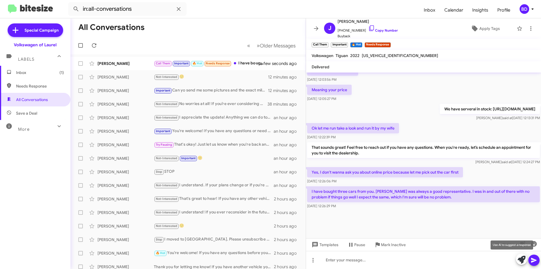
click at [522, 259] on icon at bounding box center [522, 259] width 8 height 8
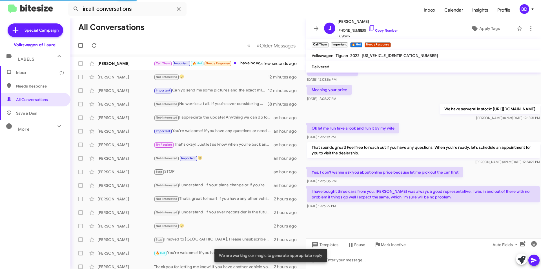
scroll to position [335, 0]
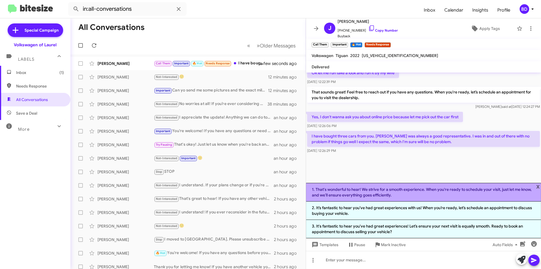
click at [404, 193] on li "1. That's wonderful to hear! We strive for a smooth experience. When you're rea…" at bounding box center [423, 192] width 235 height 19
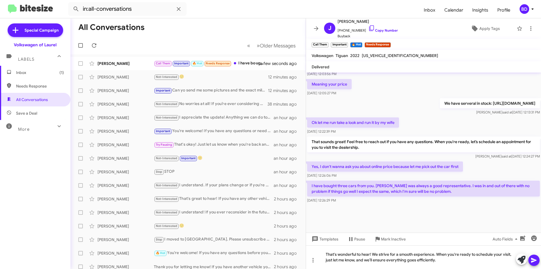
click at [535, 259] on icon at bounding box center [533, 260] width 5 height 5
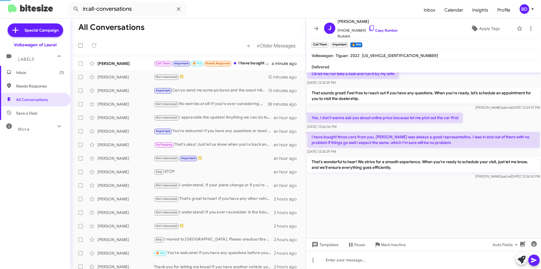
scroll to position [291, 0]
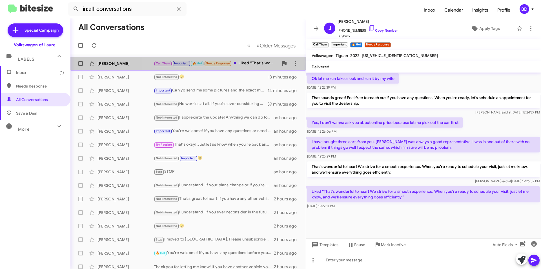
click at [246, 63] on div "Call Them Important 🔥 Hot Needs Response Liked “That's wonderful to hear! We st…" at bounding box center [216, 63] width 125 height 6
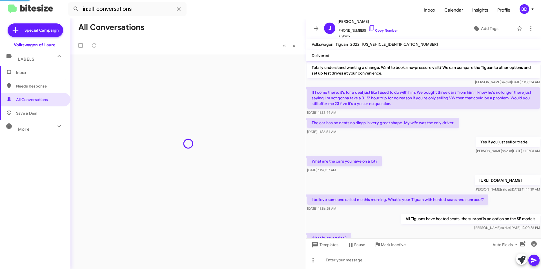
scroll to position [280, 0]
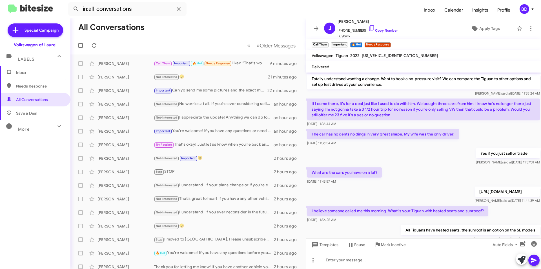
scroll to position [280, 0]
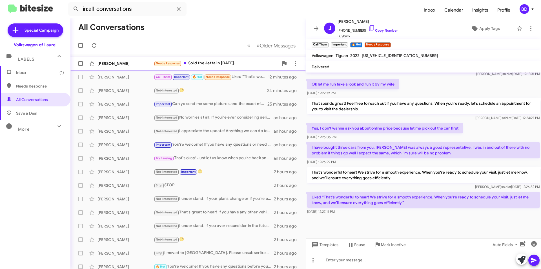
click at [223, 62] on div "Needs Response Sold the Jetta in [DATE]." at bounding box center [216, 63] width 125 height 6
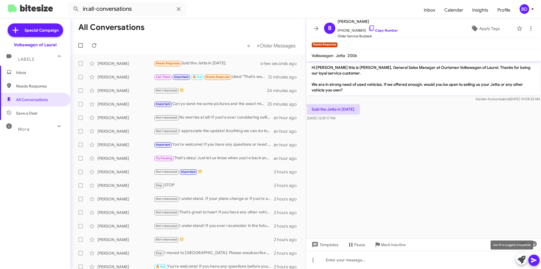
click at [521, 258] on icon at bounding box center [522, 259] width 8 height 8
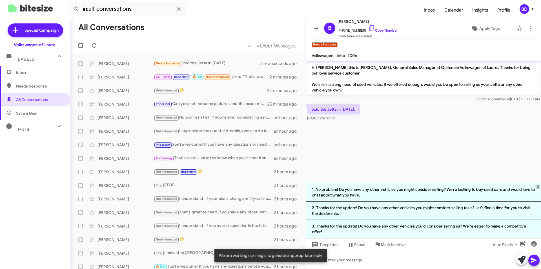
click at [488, 195] on li "1. No problem! Do you have any other vehicles you might consider selling? We’re…" at bounding box center [423, 192] width 235 height 19
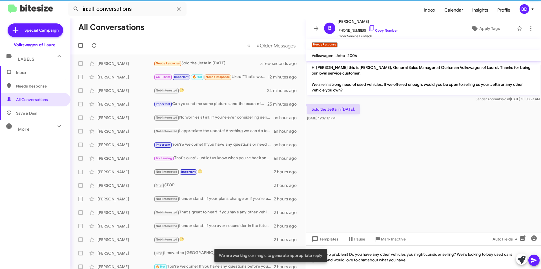
click at [533, 260] on icon at bounding box center [534, 260] width 7 height 7
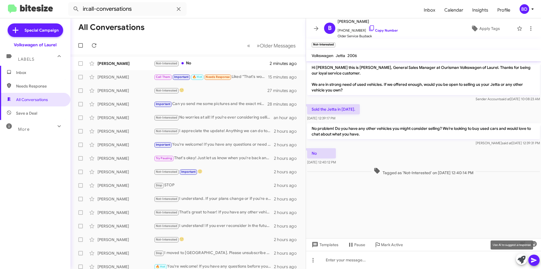
click at [524, 259] on icon at bounding box center [522, 259] width 8 height 8
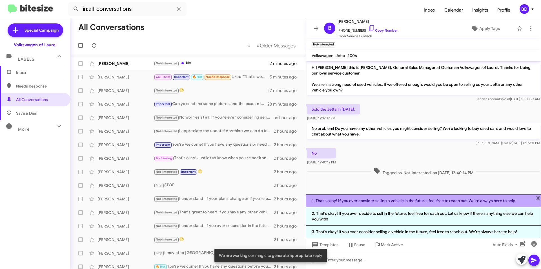
click at [405, 204] on li "1. That's okay! If you ever consider selling a vehicle in the future, feel free…" at bounding box center [423, 200] width 235 height 13
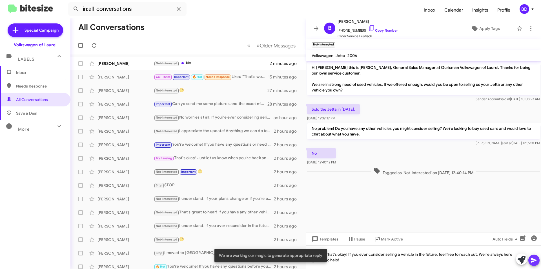
click at [531, 259] on button at bounding box center [534, 259] width 11 height 11
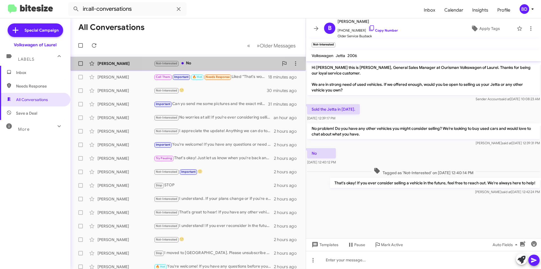
click at [222, 69] on div "[PERSON_NAME] Not-Interested No 5 minutes ago" at bounding box center [188, 63] width 226 height 11
